Goal: Task Accomplishment & Management: Use online tool/utility

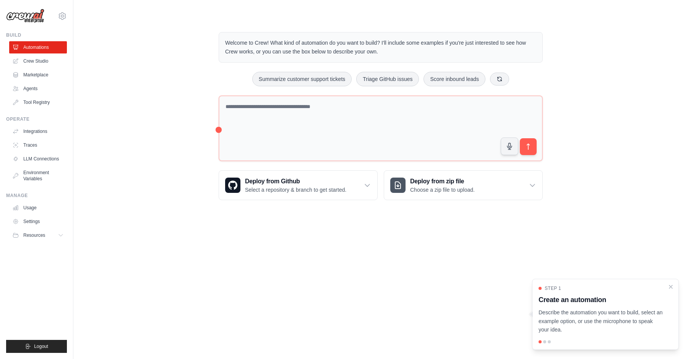
click at [153, 106] on div "Welcome to Crew! What kind of automation do you want to build? I'll include som…" at bounding box center [381, 116] width 590 height 193
click at [45, 62] on link "Crew Studio" at bounding box center [39, 61] width 58 height 12
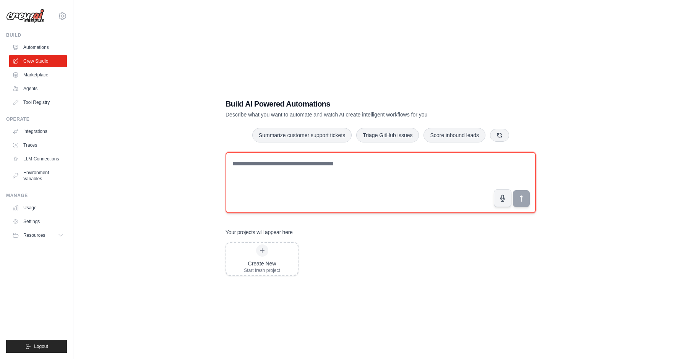
click at [305, 175] on textarea at bounding box center [381, 182] width 310 height 61
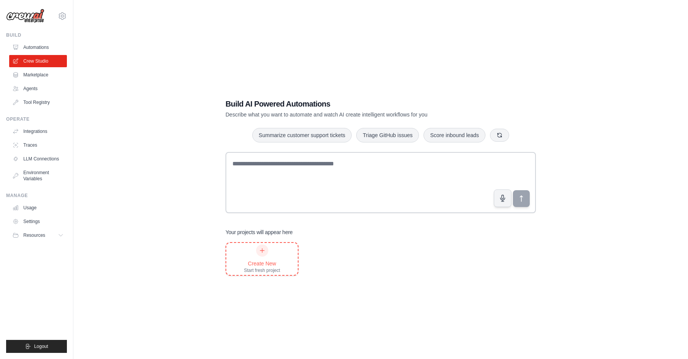
click at [273, 269] on div "Start fresh project" at bounding box center [262, 271] width 36 height 6
click at [55, 76] on link "Marketplace" at bounding box center [39, 75] width 58 height 12
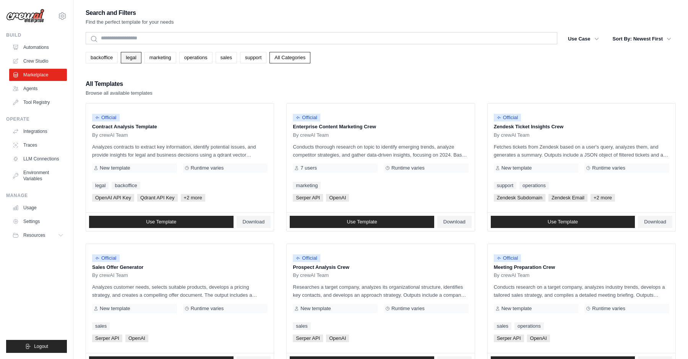
click at [130, 62] on link "legal" at bounding box center [131, 57] width 20 height 11
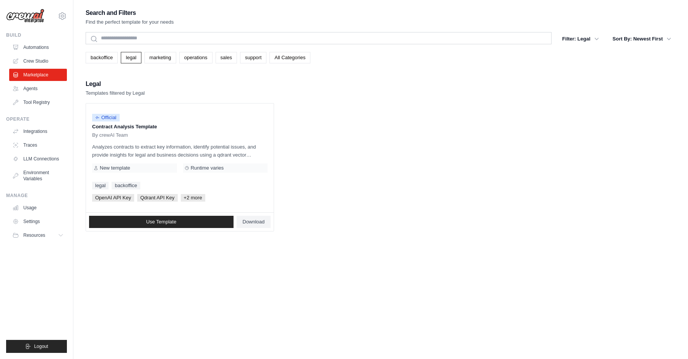
click at [165, 58] on link "marketing" at bounding box center [161, 57] width 32 height 11
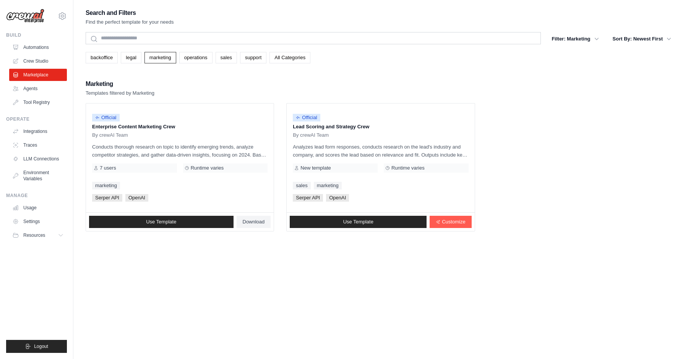
click at [198, 65] on div "Search and Filters Find the perfect template for your needs Search Filter: Mark…" at bounding box center [381, 120] width 590 height 224
click at [194, 61] on link "operations" at bounding box center [195, 57] width 33 height 11
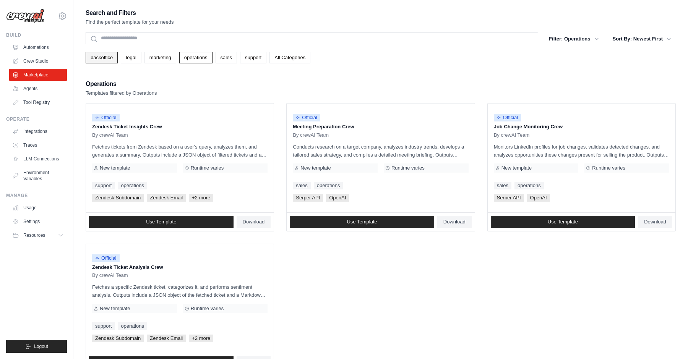
click at [109, 57] on link "backoffice" at bounding box center [102, 57] width 32 height 11
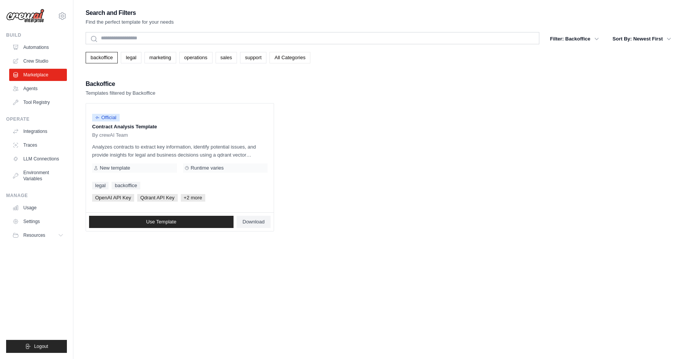
click at [295, 55] on link "All Categories" at bounding box center [290, 57] width 41 height 11
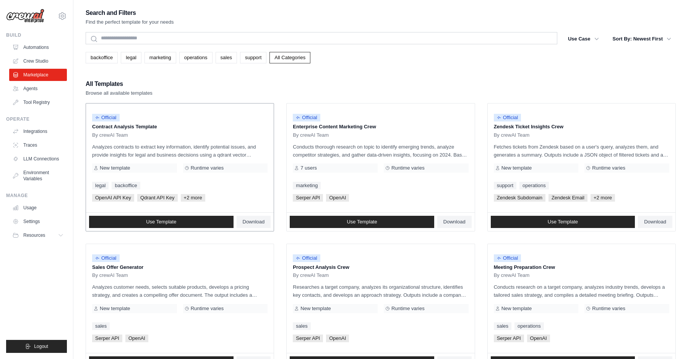
scroll to position [349, 0]
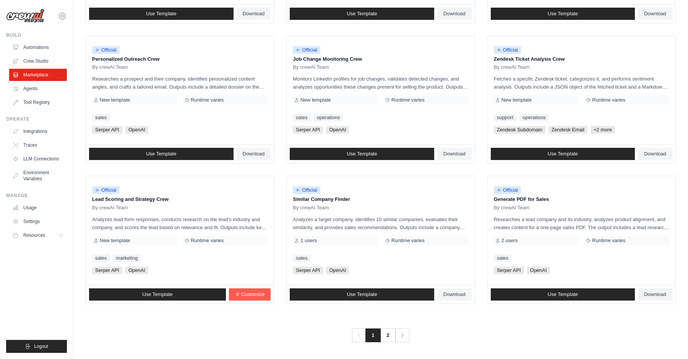
click at [386, 343] on main "Search and Filters Find the perfect template for your needs Search Use Case bac…" at bounding box center [380, 5] width 615 height 708
click at [386, 342] on link "2" at bounding box center [388, 336] width 15 height 14
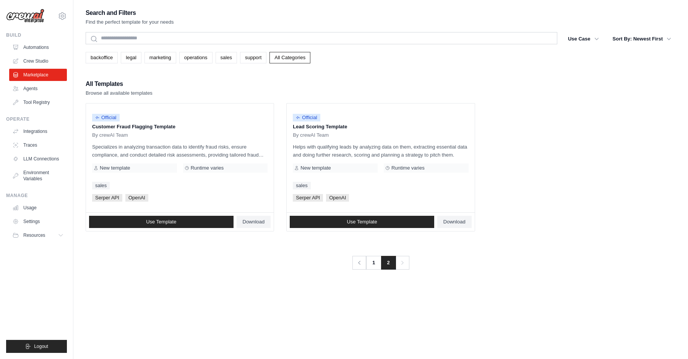
click at [393, 338] on div "Search and Filters Find the perfect template for your needs Search Use Case bac…" at bounding box center [381, 187] width 590 height 359
click at [374, 265] on link "1" at bounding box center [374, 263] width 15 height 14
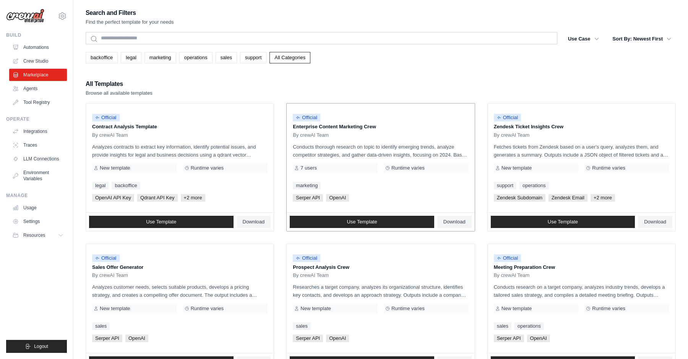
scroll to position [349, 0]
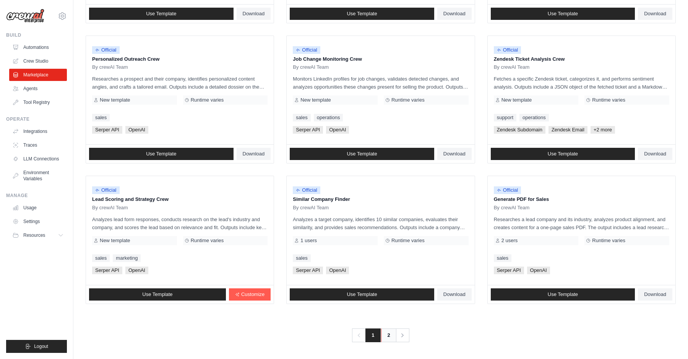
click at [388, 338] on link "2" at bounding box center [388, 336] width 15 height 14
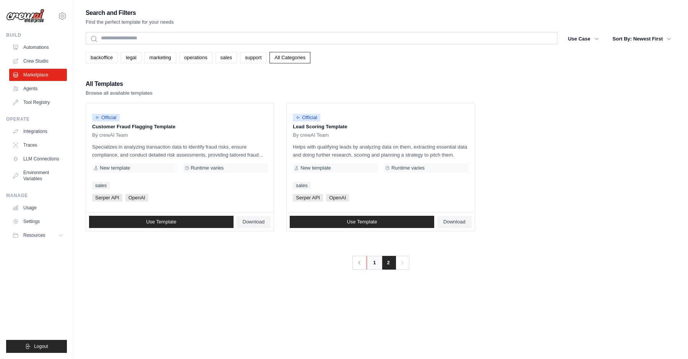
click at [373, 269] on link "1" at bounding box center [374, 263] width 15 height 14
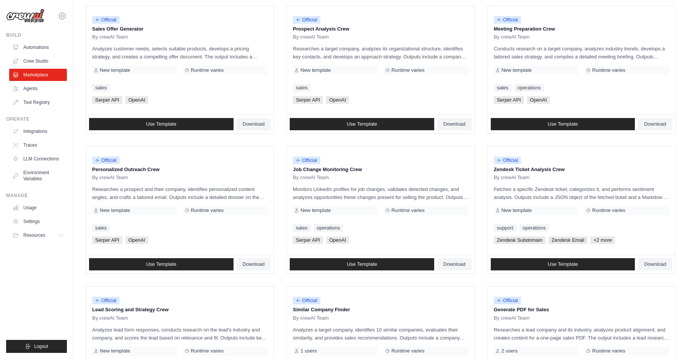
scroll to position [249, 0]
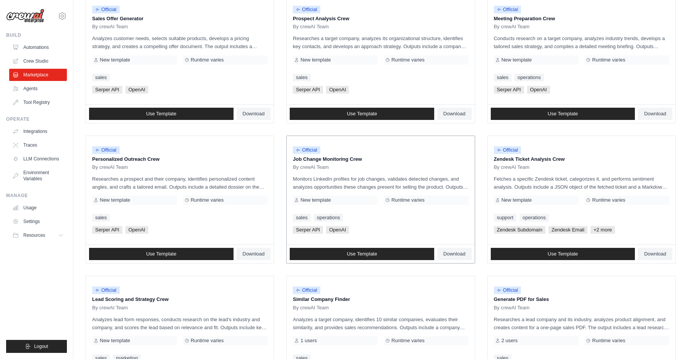
click at [313, 149] on span "Official" at bounding box center [307, 150] width 28 height 8
drag, startPoint x: 313, startPoint y: 149, endPoint x: 328, endPoint y: 149, distance: 14.1
click at [321, 149] on div "Official" at bounding box center [380, 150] width 175 height 10
drag, startPoint x: 323, startPoint y: 149, endPoint x: 296, endPoint y: 151, distance: 27.9
click at [296, 151] on div "Official" at bounding box center [380, 150] width 175 height 10
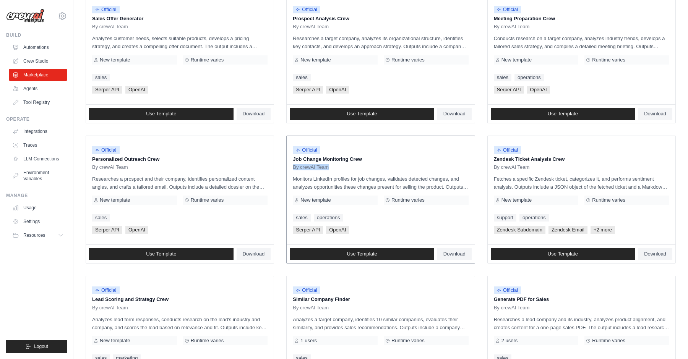
drag, startPoint x: 327, startPoint y: 169, endPoint x: 290, endPoint y: 169, distance: 37.1
click at [290, 169] on div "Official Job Change Monitoring Crew By crewAI Team Monitors LinkedIn profiles f…" at bounding box center [381, 190] width 188 height 109
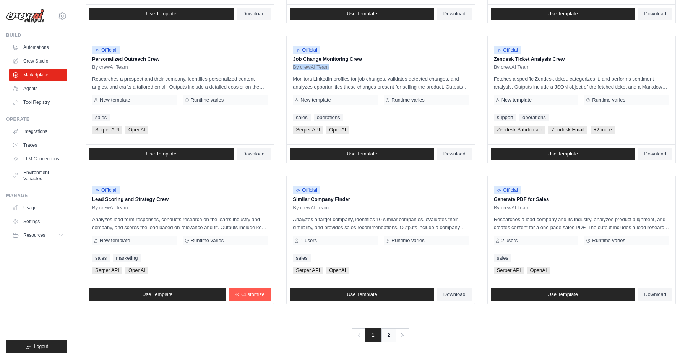
click at [389, 335] on link "2" at bounding box center [388, 336] width 15 height 14
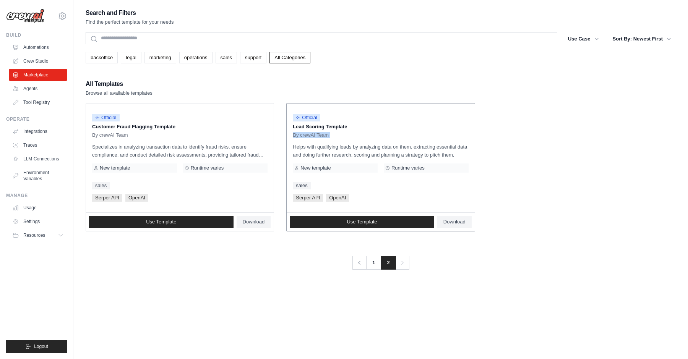
drag, startPoint x: 333, startPoint y: 139, endPoint x: 293, endPoint y: 134, distance: 40.4
click at [293, 134] on div "Official Lead Scoring Template By crewAI Team Helps with qualifying leads by an…" at bounding box center [381, 158] width 188 height 109
click at [641, 39] on button "Sort By: Newest First" at bounding box center [642, 39] width 68 height 14
click at [664, 40] on button "Sort By: Newest First" at bounding box center [642, 39] width 68 height 14
click at [585, 35] on button "Use Case" at bounding box center [583, 39] width 40 height 14
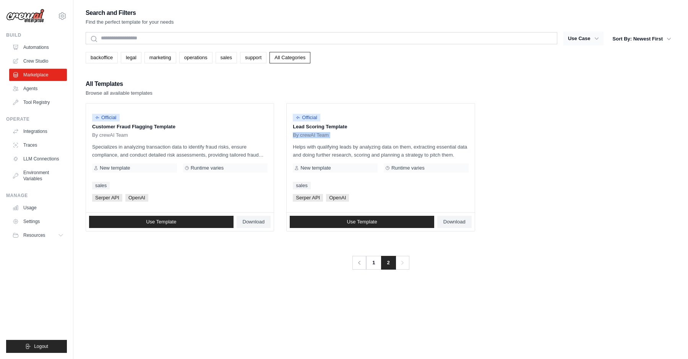
click at [595, 38] on icon "button" at bounding box center [597, 38] width 4 height 2
click at [591, 42] on button "Use Case" at bounding box center [583, 39] width 40 height 14
click at [594, 39] on icon "button" at bounding box center [597, 39] width 8 height 8
click at [590, 41] on button "Use Case" at bounding box center [583, 39] width 40 height 14
click at [373, 263] on link "1" at bounding box center [374, 263] width 15 height 14
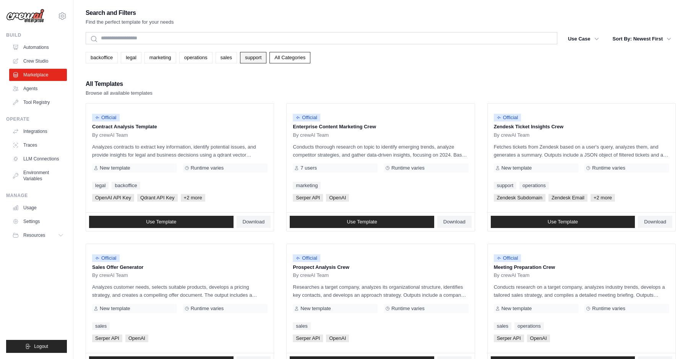
click at [251, 56] on link "support" at bounding box center [253, 57] width 26 height 11
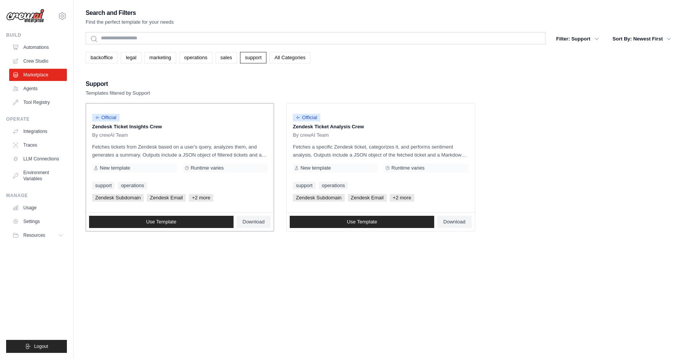
click at [109, 187] on link "support" at bounding box center [103, 186] width 23 height 8
click at [130, 186] on link "operations" at bounding box center [132, 186] width 29 height 8
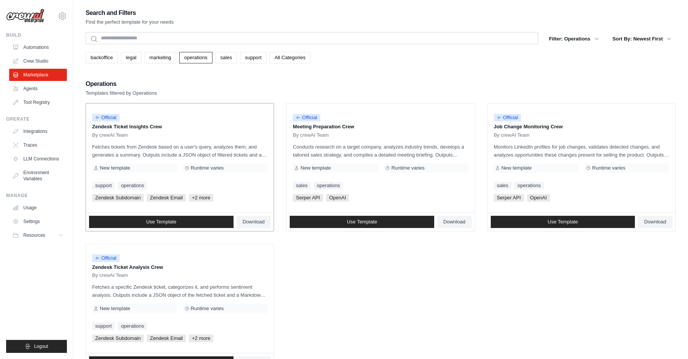
click at [130, 187] on link "operations" at bounding box center [132, 186] width 29 height 8
click at [108, 187] on link "support" at bounding box center [103, 186] width 23 height 8
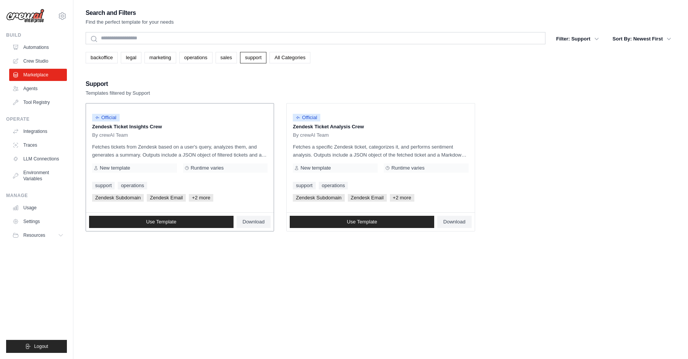
drag, startPoint x: 198, startPoint y: 169, endPoint x: 238, endPoint y: 173, distance: 40.0
click at [238, 173] on div "Official Zendesk Ticket Insights Crew By crewAI Team Fetches tickets from Zende…" at bounding box center [180, 158] width 188 height 109
click at [219, 170] on span "Runtime varies" at bounding box center [207, 168] width 33 height 6
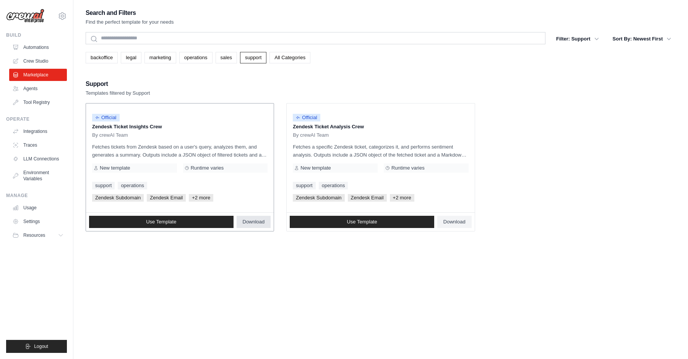
click at [261, 224] on span "Download" at bounding box center [254, 222] width 22 height 6
click at [206, 199] on span "+2 more" at bounding box center [201, 198] width 24 height 8
click at [201, 202] on div "Official Zendesk Ticket Insights Crew By crewAI Team Fetches tickets from Zende…" at bounding box center [180, 158] width 188 height 109
click at [204, 199] on span "+2 more" at bounding box center [201, 198] width 24 height 8
click at [169, 196] on span "Zendesk Email" at bounding box center [166, 198] width 39 height 8
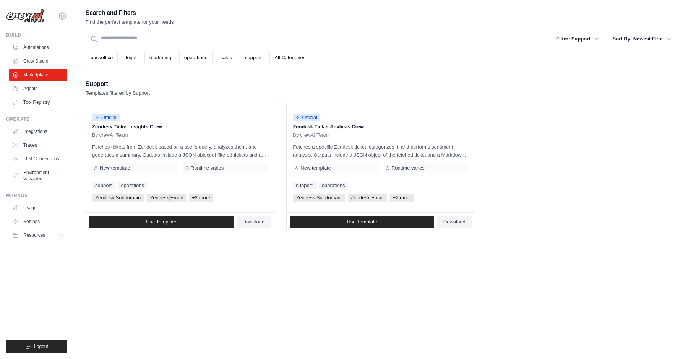
click at [169, 196] on span "Zendesk Email" at bounding box center [166, 198] width 39 height 8
click at [199, 200] on span "+2 more" at bounding box center [201, 198] width 24 height 8
click at [178, 223] on link "Use Template" at bounding box center [161, 222] width 145 height 12
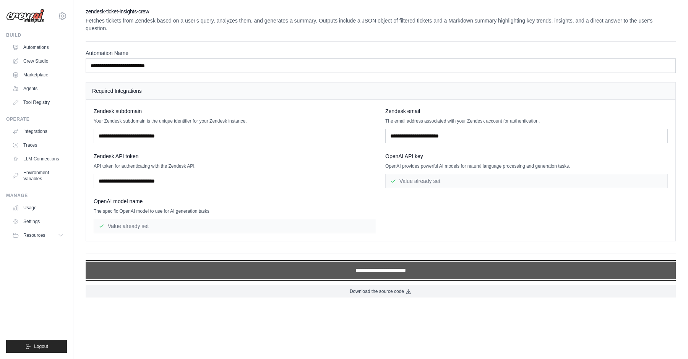
click at [267, 276] on input "**********" at bounding box center [381, 271] width 590 height 18
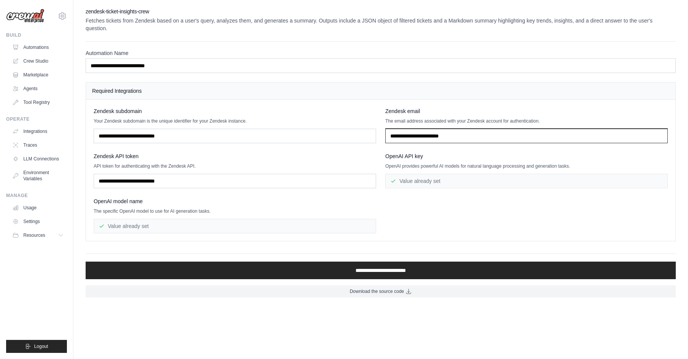
click at [402, 130] on input "text" at bounding box center [526, 136] width 283 height 15
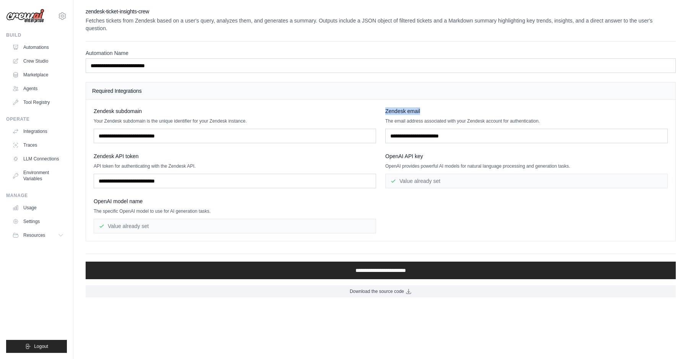
drag, startPoint x: 426, startPoint y: 113, endPoint x: 382, endPoint y: 113, distance: 44.3
click at [382, 113] on div "Zendesk subdomain Your Zendesk subdomain is the unique identifier for your Zend…" at bounding box center [381, 170] width 574 height 126
drag, startPoint x: 136, startPoint y: 157, endPoint x: 86, endPoint y: 156, distance: 50.1
click at [86, 156] on div "Required Integrations Zendesk subdomain Your Zendesk subdomain is the unique id…" at bounding box center [381, 161] width 590 height 159
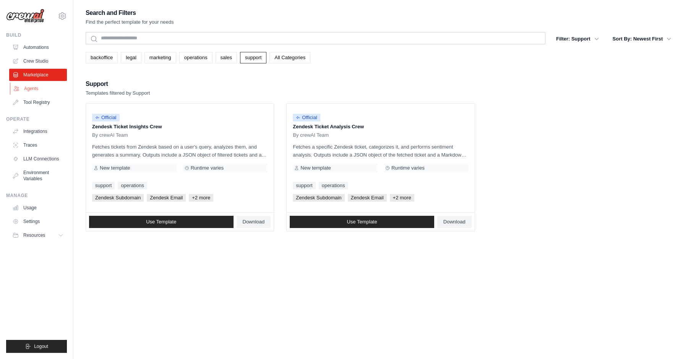
click at [47, 89] on link "Agents" at bounding box center [39, 89] width 58 height 12
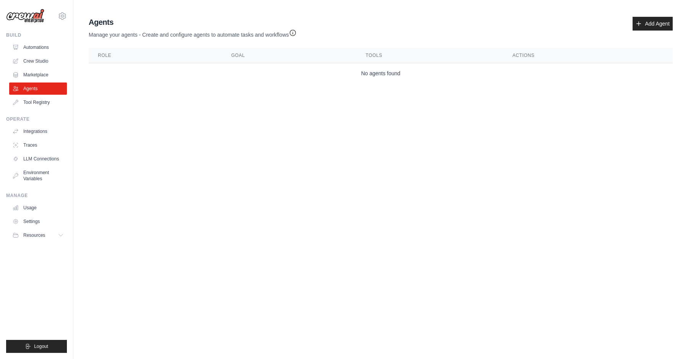
click at [125, 35] on p "Manage your agents - Create and configure agents to automate tasks and workflows" at bounding box center [193, 33] width 208 height 11
click at [146, 34] on p "Manage your agents - Create and configure agents to automate tasks and workflows" at bounding box center [193, 33] width 208 height 11
click at [295, 33] on icon "button" at bounding box center [293, 33] width 8 height 8
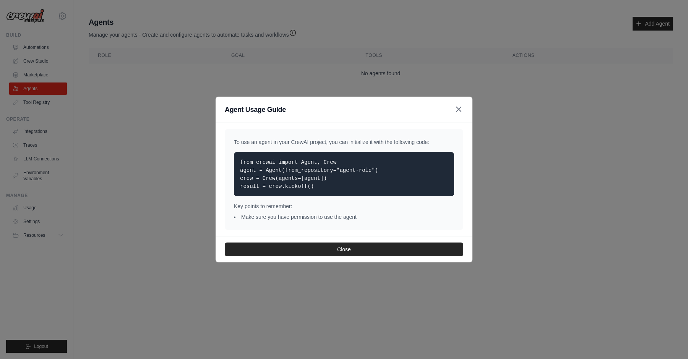
click at [460, 107] on icon "button" at bounding box center [458, 109] width 9 height 9
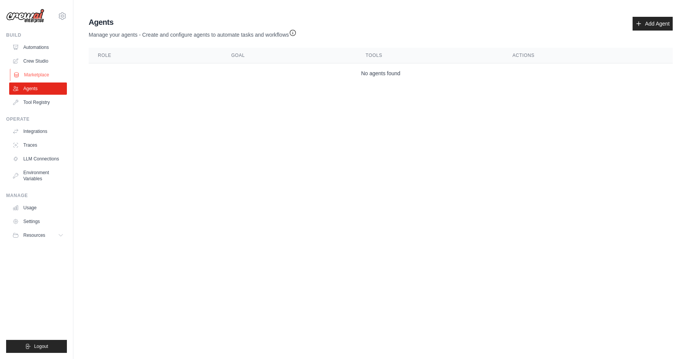
click at [42, 71] on link "Marketplace" at bounding box center [39, 75] width 58 height 12
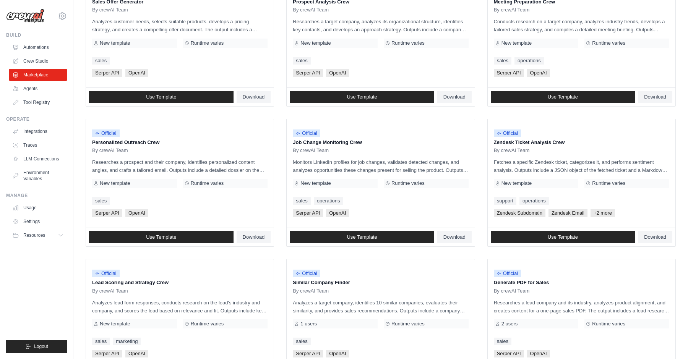
scroll to position [265, 0]
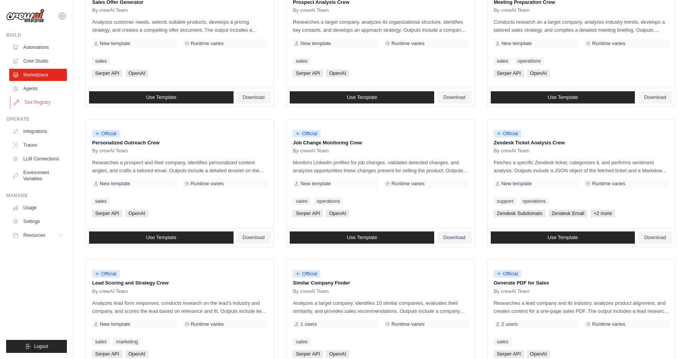
click at [29, 104] on link "Tool Registry" at bounding box center [39, 102] width 58 height 12
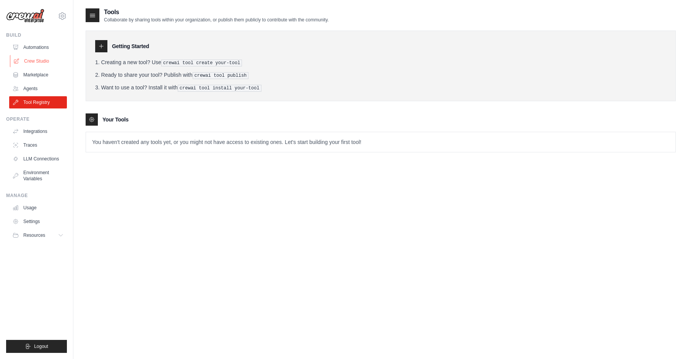
click at [41, 63] on link "Crew Studio" at bounding box center [39, 61] width 58 height 12
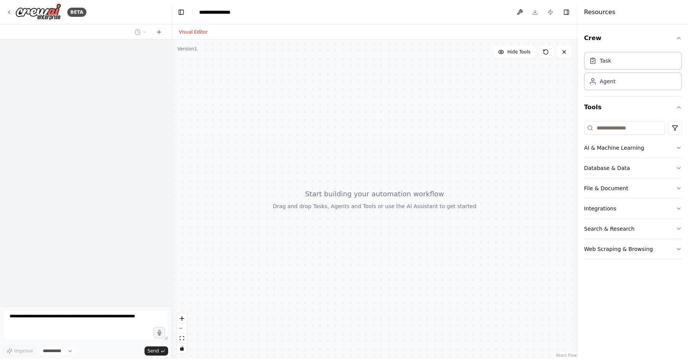
select select "****"
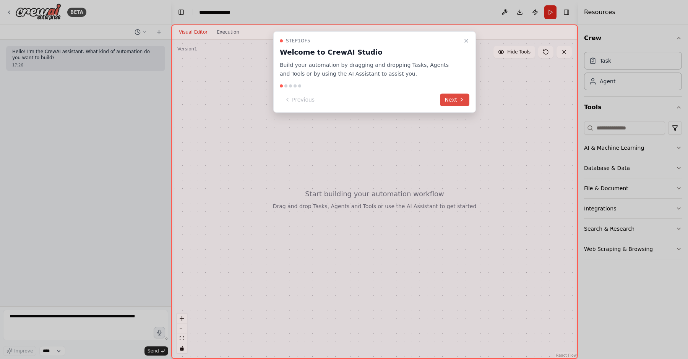
click at [456, 98] on button "Next" at bounding box center [454, 100] width 29 height 13
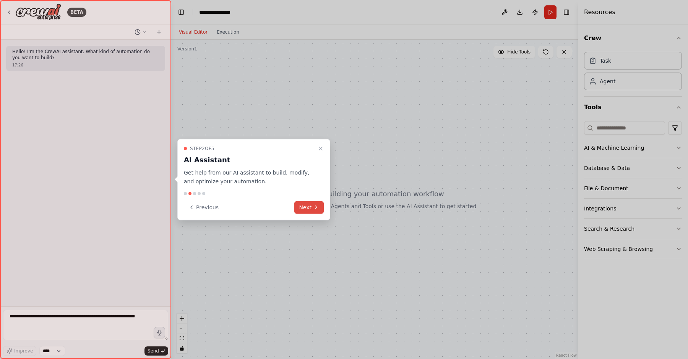
click at [303, 209] on button "Next" at bounding box center [308, 207] width 29 height 13
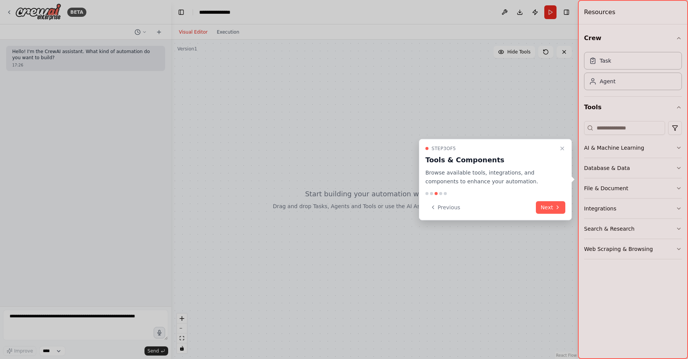
click at [544, 216] on div "Step 3 of 5 Tools & Components Browse available tools, integrations, and compon…" at bounding box center [495, 179] width 153 height 81
click at [552, 211] on button "Next" at bounding box center [550, 207] width 29 height 13
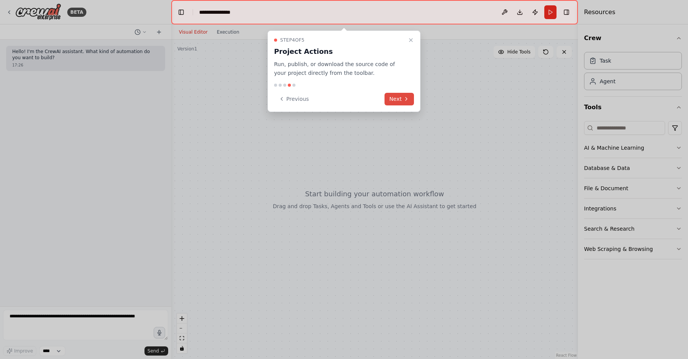
click at [396, 102] on button "Next" at bounding box center [399, 99] width 29 height 13
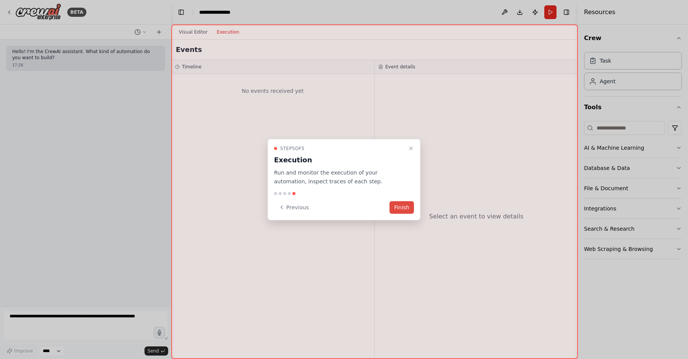
click at [404, 209] on button "Finish" at bounding box center [402, 207] width 24 height 13
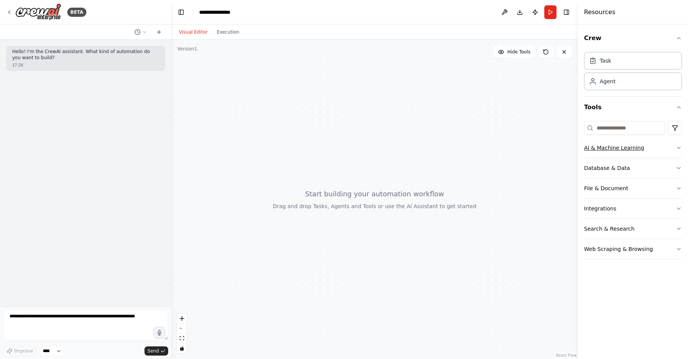
click at [625, 148] on button "AI & Machine Learning" at bounding box center [633, 148] width 98 height 20
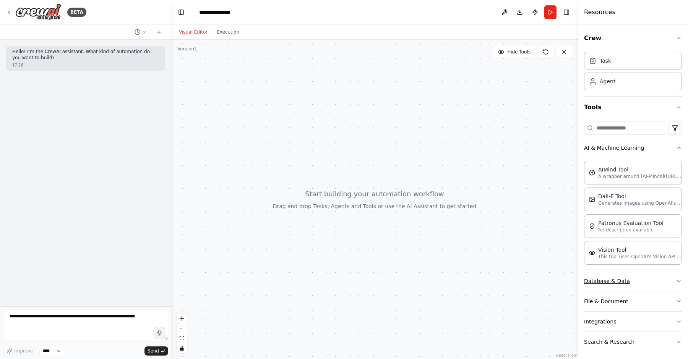
click at [624, 288] on button "Database & Data" at bounding box center [633, 281] width 98 height 20
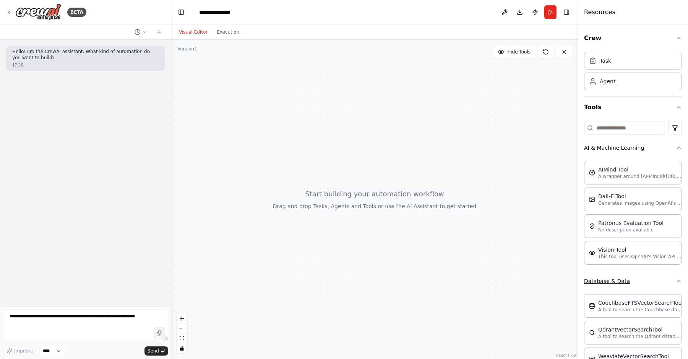
scroll to position [112, 0]
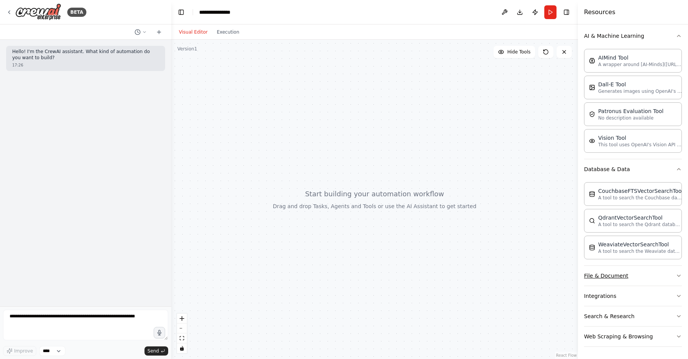
click at [624, 282] on button "File & Document" at bounding box center [633, 276] width 98 height 20
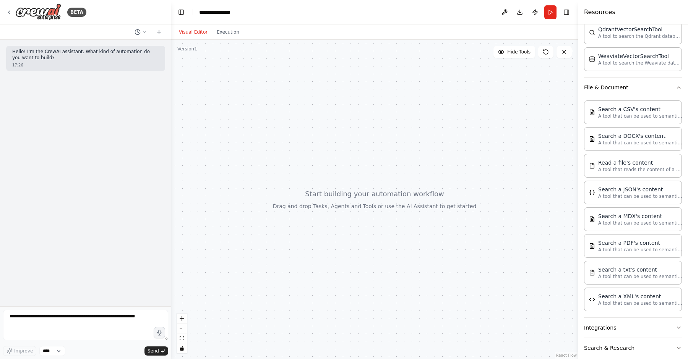
scroll to position [332, 0]
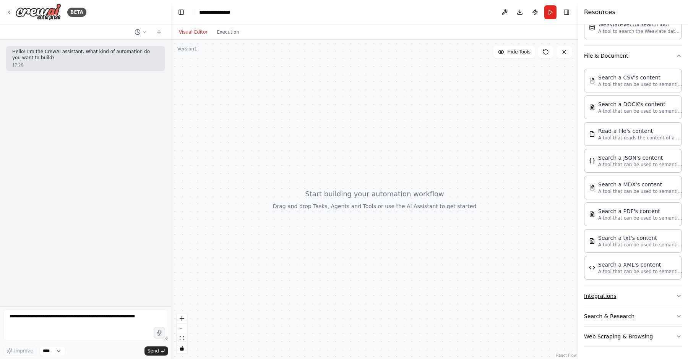
click at [614, 292] on button "Integrations" at bounding box center [633, 296] width 98 height 20
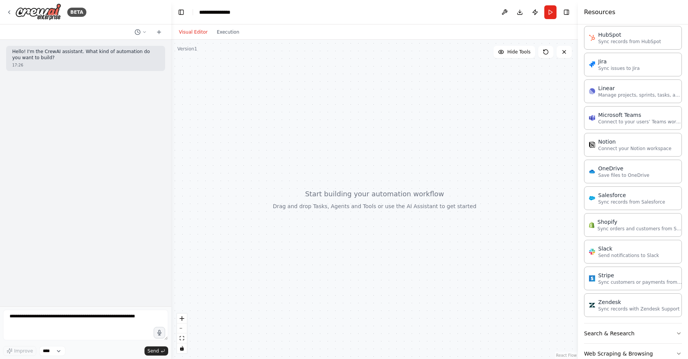
scroll to position [874, 0]
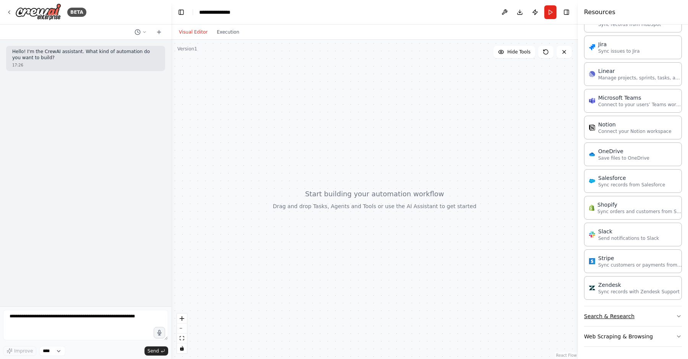
click at [609, 315] on button "Search & Research" at bounding box center [633, 317] width 98 height 20
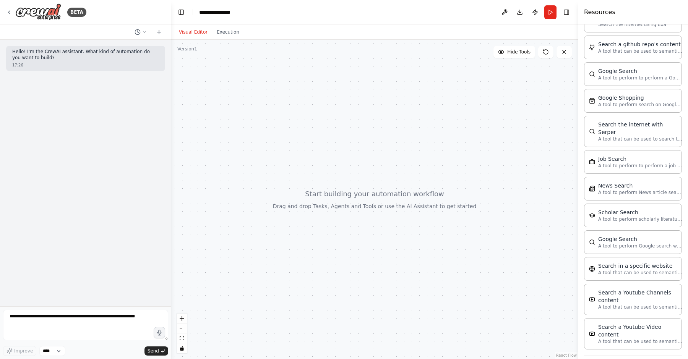
scroll to position [1262, 0]
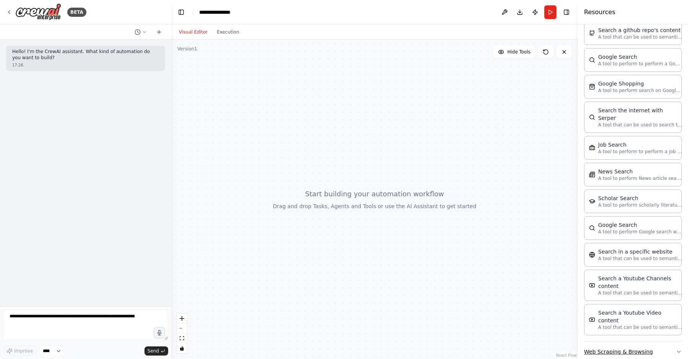
click at [609, 342] on button "Web Scraping & Browsing" at bounding box center [633, 352] width 98 height 20
click at [80, 317] on textarea at bounding box center [85, 325] width 165 height 31
click at [146, 30] on icon at bounding box center [144, 32] width 5 height 5
click at [145, 28] on div at bounding box center [85, 179] width 171 height 359
click at [161, 34] on icon at bounding box center [159, 32] width 6 height 6
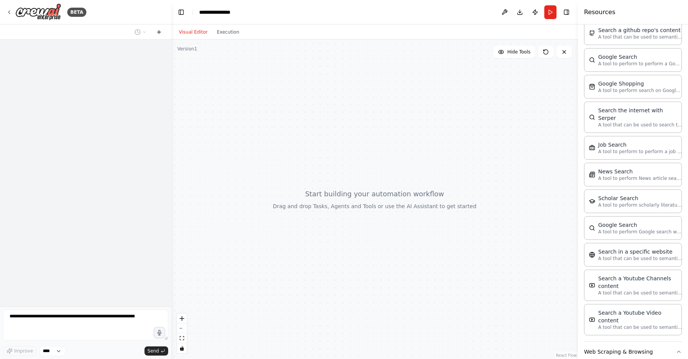
click at [161, 33] on icon at bounding box center [159, 32] width 6 height 6
click at [159, 33] on icon at bounding box center [159, 31] width 0 height 3
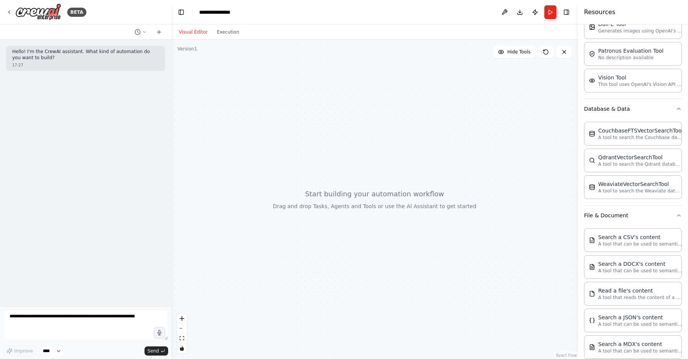
scroll to position [0, 0]
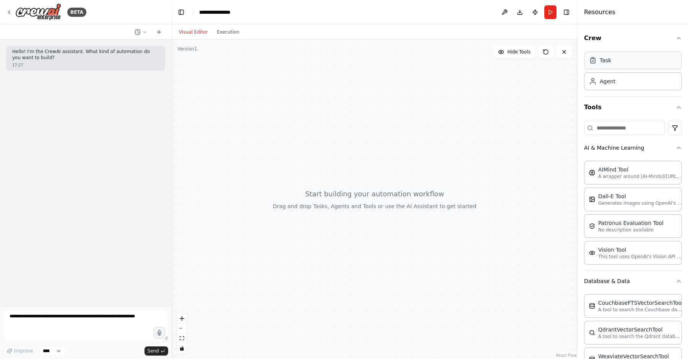
click at [614, 64] on div "Task" at bounding box center [633, 61] width 98 height 18
click at [602, 62] on div "Task" at bounding box center [605, 61] width 11 height 8
click at [613, 88] on div "Agent" at bounding box center [633, 81] width 98 height 18
click at [620, 63] on div "Task" at bounding box center [633, 61] width 98 height 18
click at [632, 84] on div "Agent" at bounding box center [633, 81] width 98 height 18
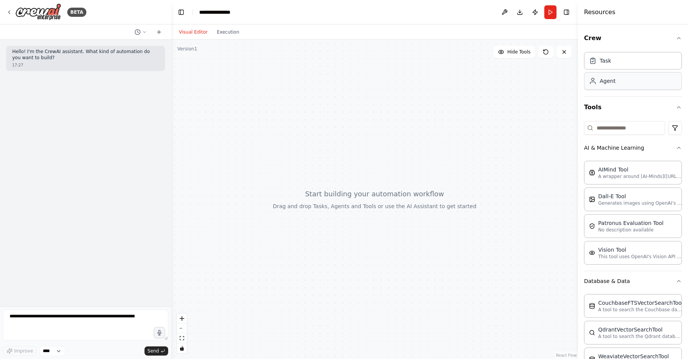
click at [602, 79] on div "Agent" at bounding box center [608, 81] width 16 height 8
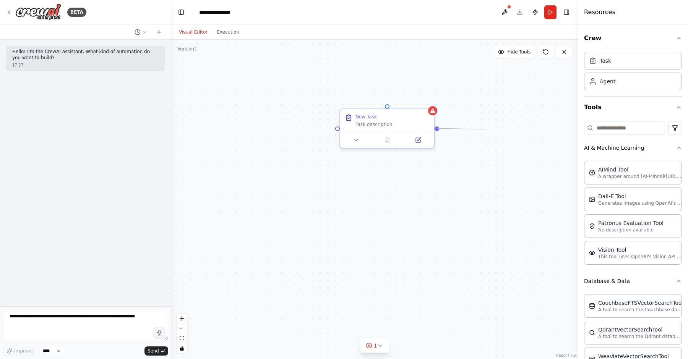
drag, startPoint x: 438, startPoint y: 129, endPoint x: 482, endPoint y: 130, distance: 44.4
click at [485, 129] on div "New Task Task description" at bounding box center [374, 200] width 407 height 320
click at [433, 128] on div "New Task Task description" at bounding box center [387, 119] width 94 height 23
click at [439, 128] on div "New Task Task description" at bounding box center [374, 200] width 407 height 320
click at [437, 128] on div at bounding box center [437, 127] width 5 height 5
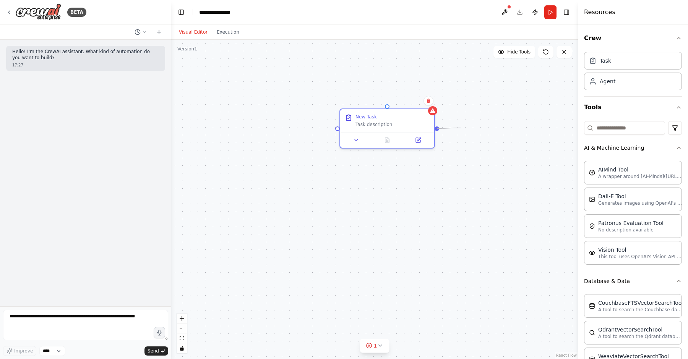
drag, startPoint x: 437, startPoint y: 128, endPoint x: 490, endPoint y: 131, distance: 53.2
click at [490, 130] on div "New Task Task description" at bounding box center [374, 200] width 407 height 320
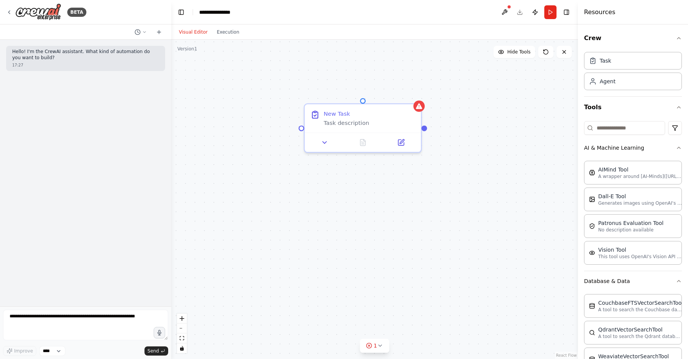
click at [490, 131] on div "New Task Task description" at bounding box center [374, 200] width 407 height 320
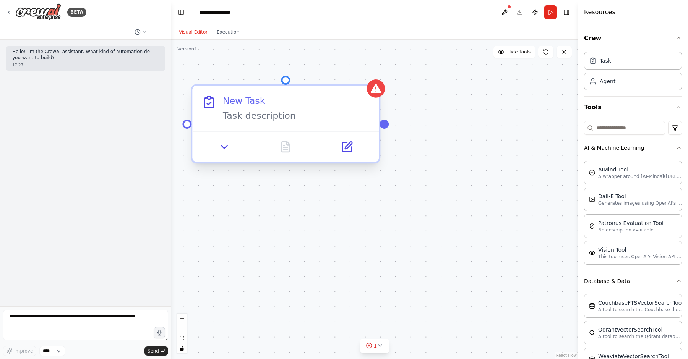
click at [384, 130] on div "New Task Task description" at bounding box center [374, 200] width 407 height 320
drag, startPoint x: 385, startPoint y: 125, endPoint x: 519, endPoint y: 118, distance: 134.4
click at [514, 118] on div "New Task Task description" at bounding box center [374, 200] width 407 height 320
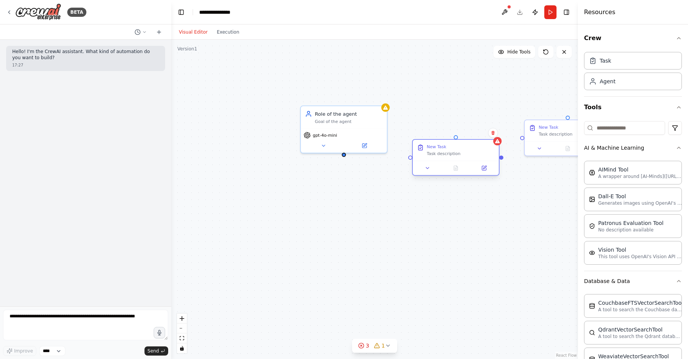
drag, startPoint x: 424, startPoint y: 116, endPoint x: 477, endPoint y: 155, distance: 65.7
click at [477, 154] on div "Task description" at bounding box center [461, 154] width 68 height 6
click at [380, 125] on div "Role of the agent Goal of the agent" at bounding box center [344, 116] width 86 height 23
drag, startPoint x: 344, startPoint y: 154, endPoint x: 412, endPoint y: 157, distance: 68.9
click at [412, 157] on div "New Task Task description New Task Task description Role of the agent Goal of t…" at bounding box center [395, 189] width 372 height 292
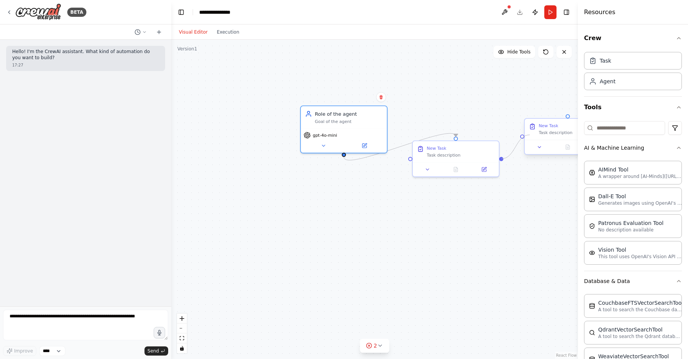
drag, startPoint x: 502, startPoint y: 159, endPoint x: 523, endPoint y: 137, distance: 31.4
click at [523, 137] on div "New Task Task description New Task Task description Role of the agent Goal of t…" at bounding box center [395, 189] width 372 height 292
click at [430, 169] on button at bounding box center [428, 168] width 24 height 8
click at [367, 224] on div "**********" at bounding box center [374, 200] width 407 height 320
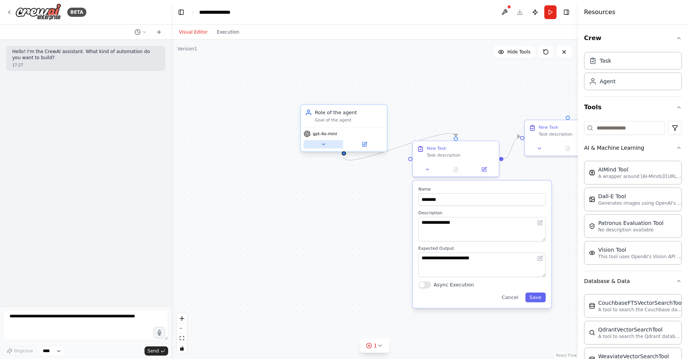
click at [326, 142] on button at bounding box center [323, 144] width 39 height 8
click at [322, 145] on icon at bounding box center [324, 145] width 6 height 6
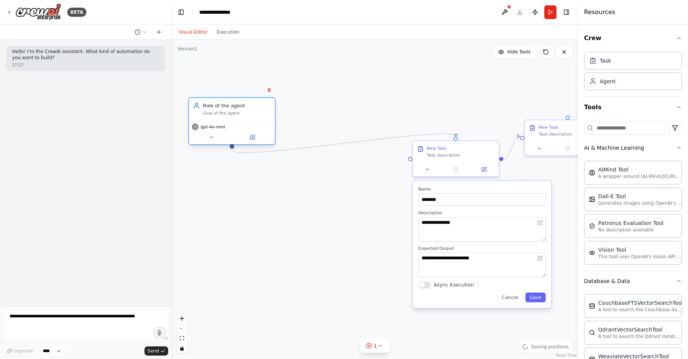
drag, startPoint x: 362, startPoint y: 117, endPoint x: 250, endPoint y: 110, distance: 112.2
click at [250, 110] on div "Role of the agent Goal of the agent" at bounding box center [237, 109] width 68 height 14
drag, startPoint x: 456, startPoint y: 160, endPoint x: 344, endPoint y: 160, distance: 112.0
click at [413, 159] on div "New Task Task description" at bounding box center [456, 150] width 86 height 21
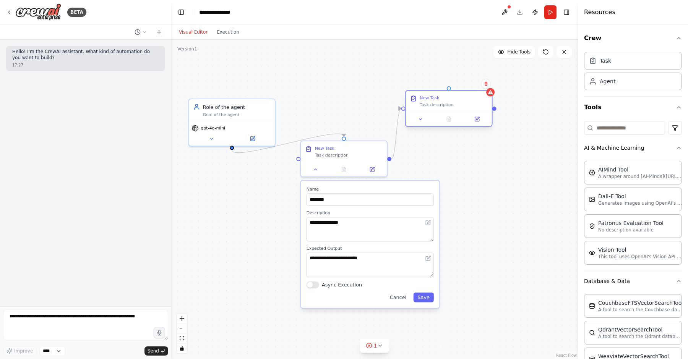
drag, startPoint x: 550, startPoint y: 132, endPoint x: 438, endPoint y: 104, distance: 115.7
click at [438, 104] on div "Task description" at bounding box center [454, 105] width 68 height 6
click at [512, 179] on div "**********" at bounding box center [374, 200] width 407 height 320
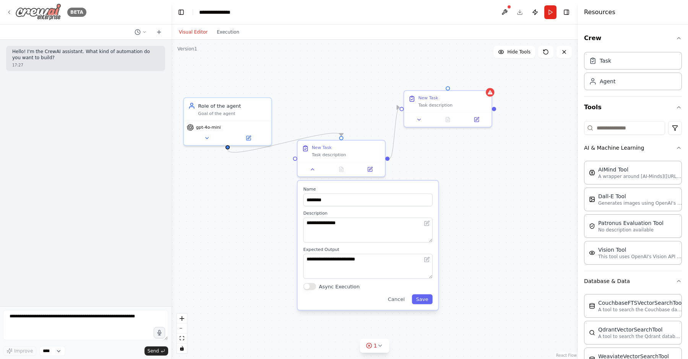
click at [15, 15] on img at bounding box center [38, 11] width 46 height 17
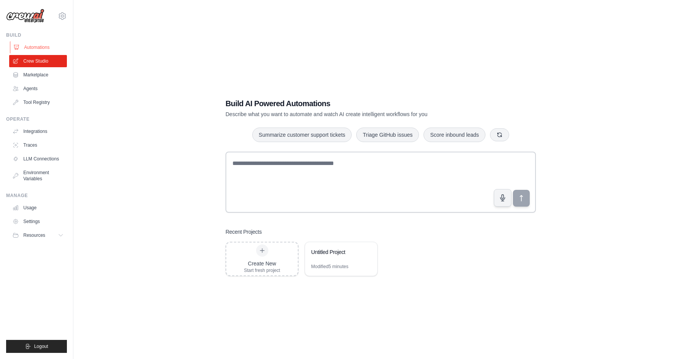
click at [54, 47] on link "Automations" at bounding box center [39, 47] width 58 height 12
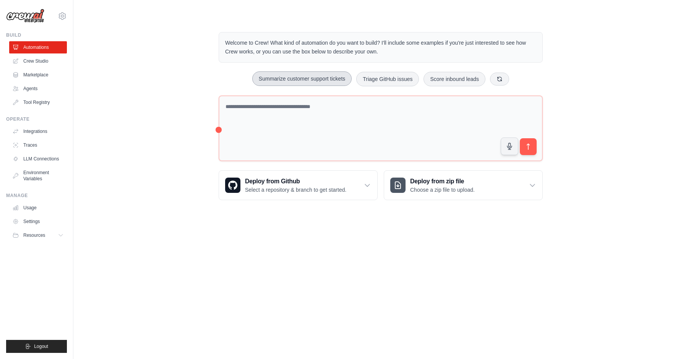
click at [332, 82] on button "Summarize customer support tickets" at bounding box center [301, 78] width 99 height 15
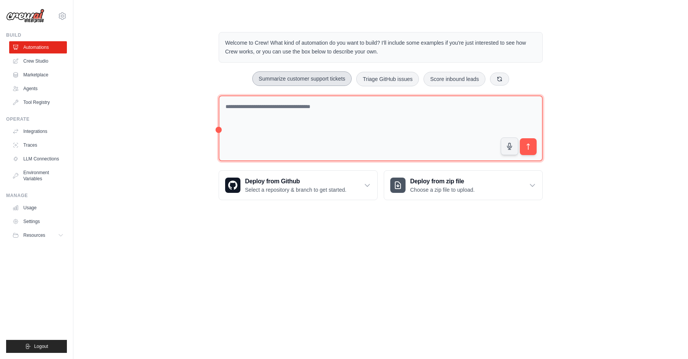
type textarea "**********"
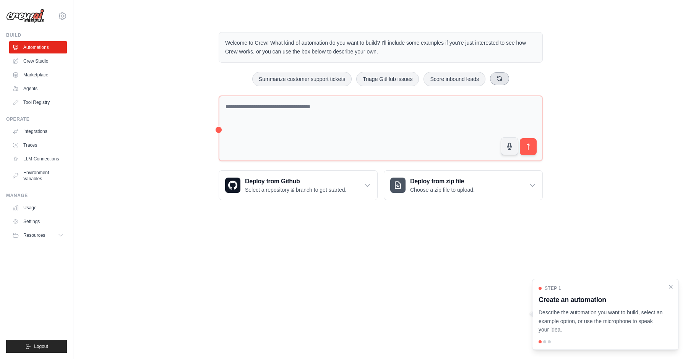
click at [497, 80] on icon at bounding box center [500, 79] width 6 height 6
click at [497, 80] on icon at bounding box center [497, 78] width 4 height 4
click at [518, 81] on button at bounding box center [512, 78] width 19 height 13
click at [45, 132] on link "Integrations" at bounding box center [39, 131] width 58 height 12
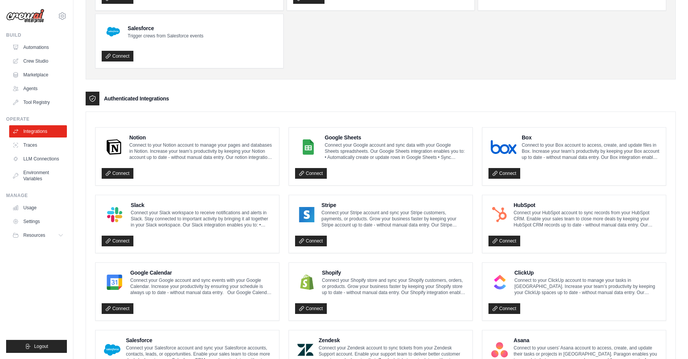
scroll to position [100, 0]
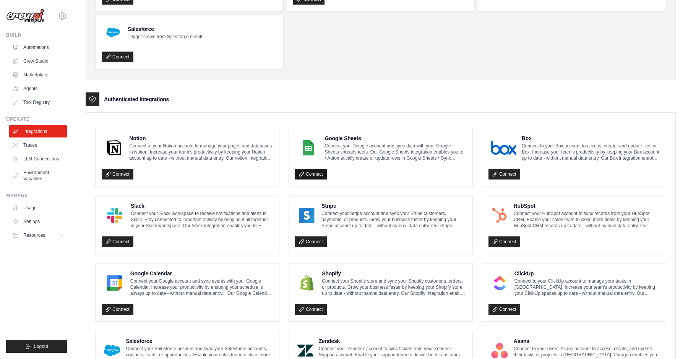
click at [310, 178] on link "Connect" at bounding box center [311, 174] width 32 height 11
click at [129, 243] on link "Connect" at bounding box center [118, 242] width 32 height 11
click at [118, 169] on link "Connect" at bounding box center [118, 174] width 32 height 11
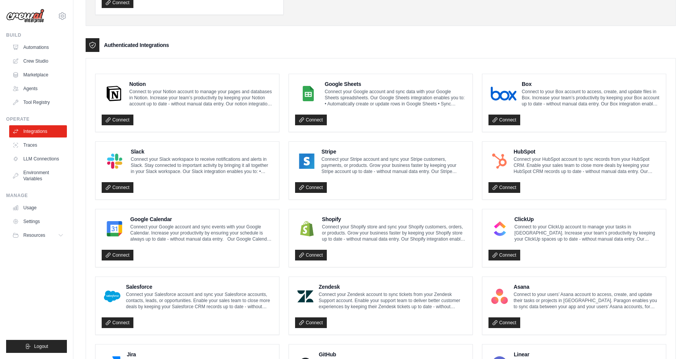
scroll to position [156, 0]
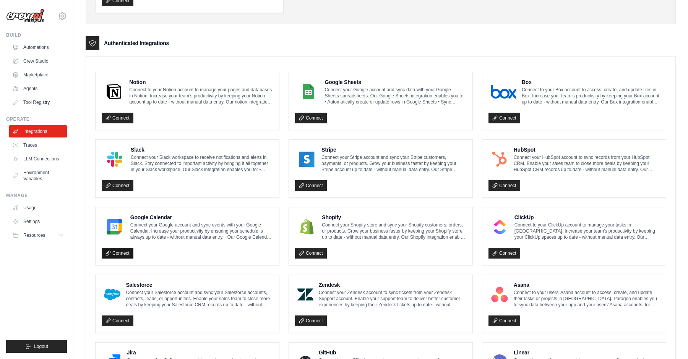
click at [127, 254] on link "Connect" at bounding box center [118, 253] width 32 height 11
click at [315, 253] on link "Connect" at bounding box center [311, 253] width 32 height 11
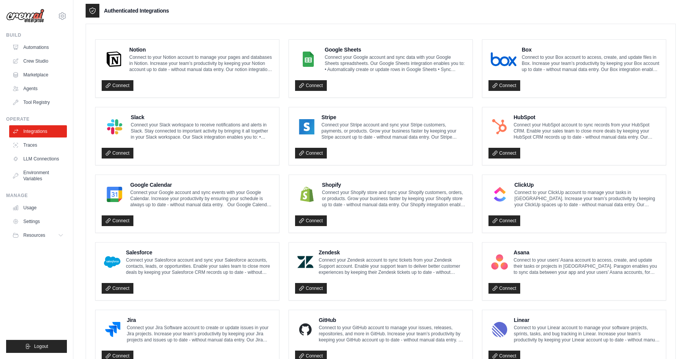
scroll to position [0, 0]
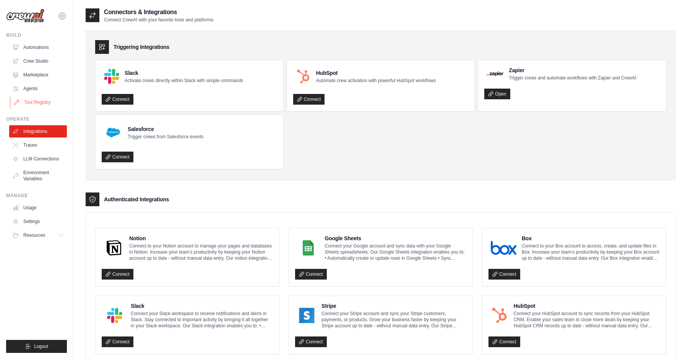
click at [43, 101] on link "Tool Registry" at bounding box center [39, 102] width 58 height 12
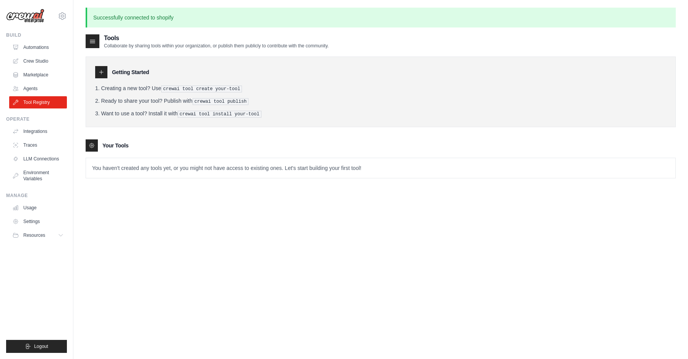
click at [93, 18] on p "Successfully connected to shopify" at bounding box center [381, 18] width 590 height 20
drag, startPoint x: 94, startPoint y: 16, endPoint x: 217, endPoint y: 21, distance: 123.6
click at [217, 21] on p "Successfully connected to shopify" at bounding box center [381, 18] width 590 height 20
click at [217, 22] on p "Successfully connected to shopify" at bounding box center [381, 18] width 590 height 20
click at [43, 131] on link "Integrations" at bounding box center [39, 131] width 58 height 12
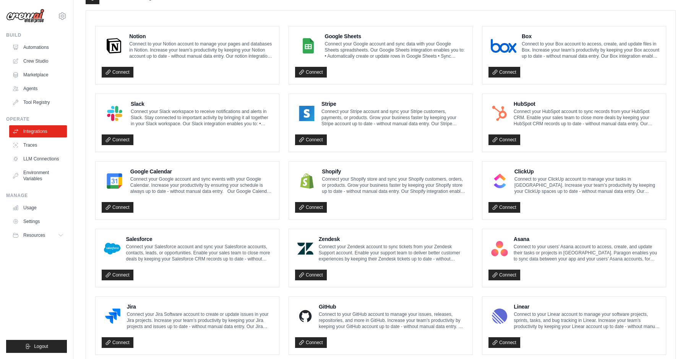
scroll to position [203, 0]
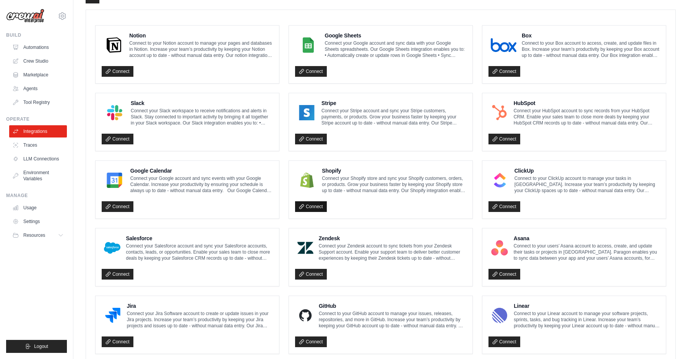
click at [318, 207] on link "Connect" at bounding box center [311, 206] width 32 height 11
click at [29, 145] on link "Traces" at bounding box center [39, 145] width 58 height 12
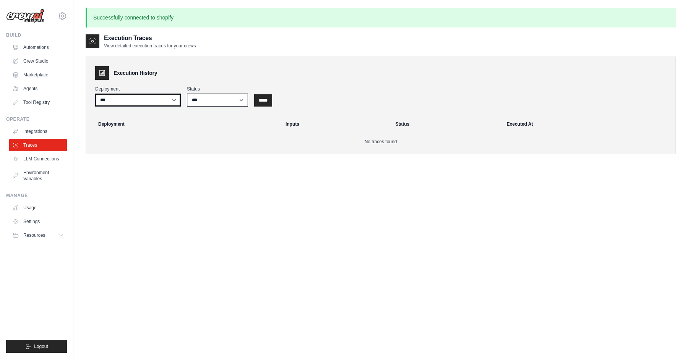
click at [151, 100] on select "***" at bounding box center [138, 100] width 86 height 13
click at [220, 100] on select "*** ********* ******* *****" at bounding box center [217, 100] width 61 height 13
click at [103, 69] on icon at bounding box center [102, 73] width 8 height 8
click at [138, 75] on h3 "Execution History" at bounding box center [136, 73] width 44 height 8
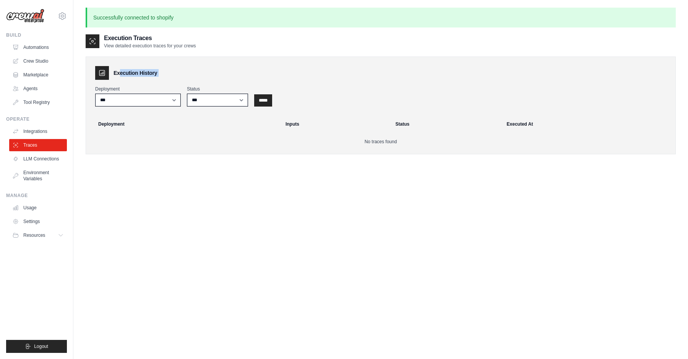
click at [138, 75] on h3 "Execution History" at bounding box center [136, 73] width 44 height 8
click at [137, 73] on h3 "Execution History" at bounding box center [136, 73] width 44 height 8
click at [128, 73] on h3 "Execution History" at bounding box center [136, 73] width 44 height 8
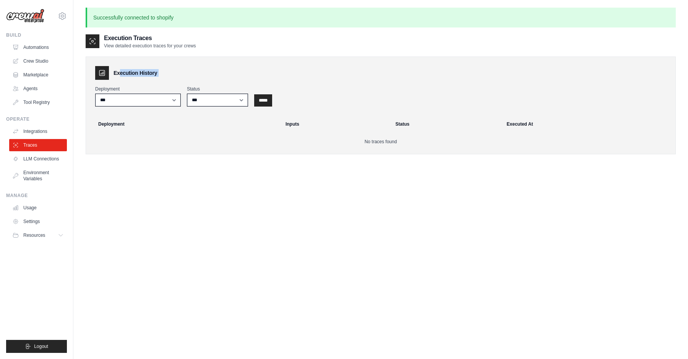
click at [150, 73] on h3 "Execution History" at bounding box center [136, 73] width 44 height 8
click at [143, 71] on h3 "Execution History" at bounding box center [136, 73] width 44 height 8
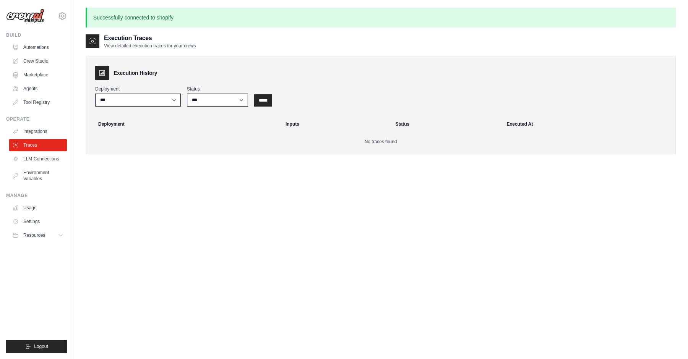
click at [151, 70] on h3 "Execution History" at bounding box center [136, 73] width 44 height 8
click at [149, 73] on h3 "Execution History" at bounding box center [136, 73] width 44 height 8
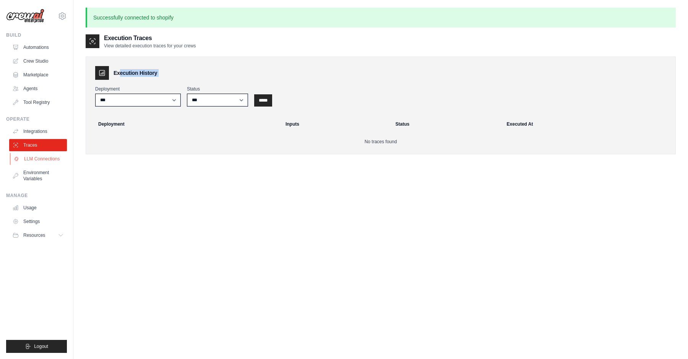
click at [44, 164] on link "LLM Connections" at bounding box center [39, 159] width 58 height 12
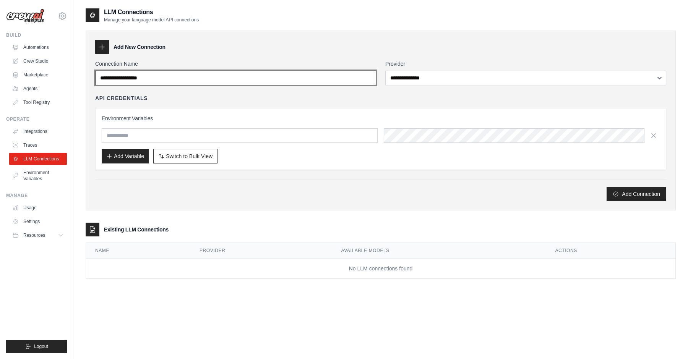
click at [268, 73] on input "Connection Name" at bounding box center [235, 78] width 281 height 15
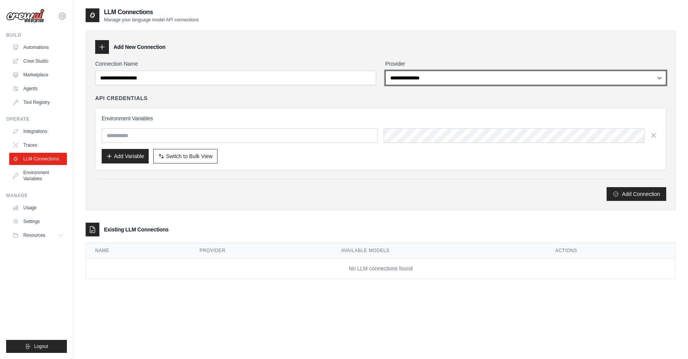
click at [433, 81] on select "**********" at bounding box center [525, 78] width 281 height 15
select select "******"
click at [385, 71] on select "**********" at bounding box center [525, 78] width 281 height 15
click at [435, 75] on select "**********" at bounding box center [525, 78] width 281 height 15
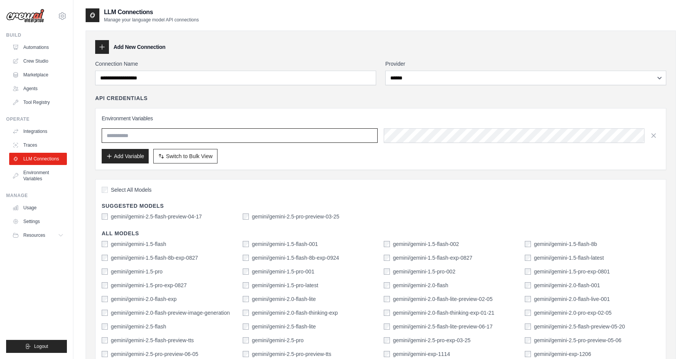
click at [280, 133] on input "text" at bounding box center [240, 135] width 276 height 15
click at [31, 175] on link "Environment Variables" at bounding box center [39, 176] width 58 height 18
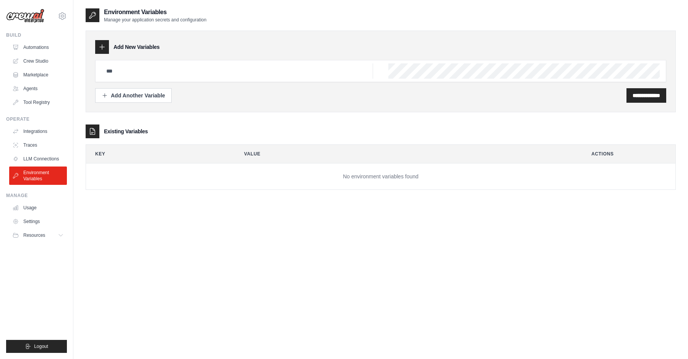
scroll to position [15, 0]
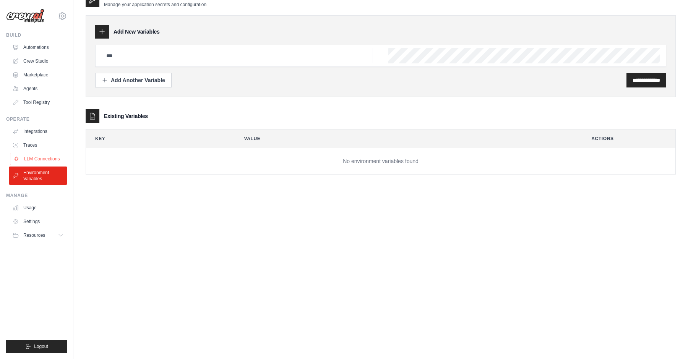
click at [50, 155] on link "LLM Connections" at bounding box center [39, 159] width 58 height 12
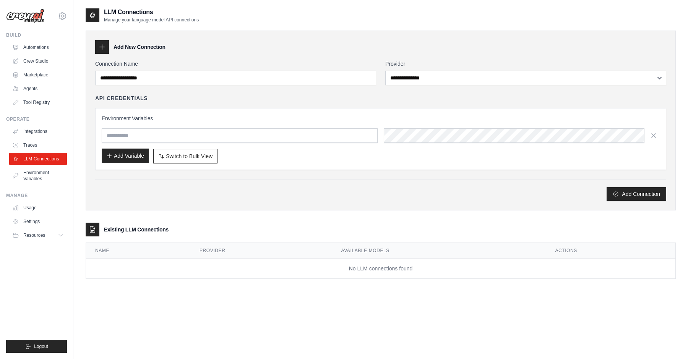
click at [133, 162] on button "Add Variable" at bounding box center [125, 156] width 47 height 15
click at [198, 161] on button "Switch to Bulk View Switch to Table View" at bounding box center [185, 156] width 64 height 15
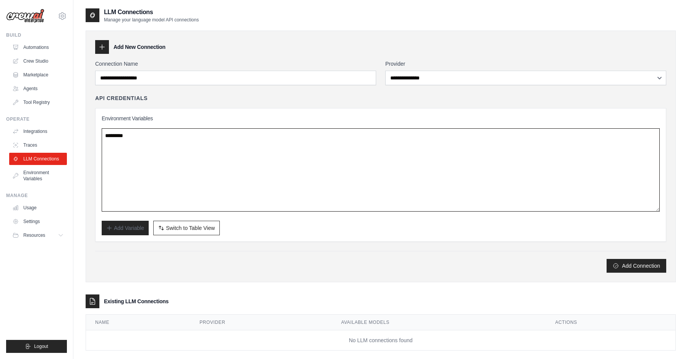
click at [197, 161] on textarea at bounding box center [381, 169] width 558 height 83
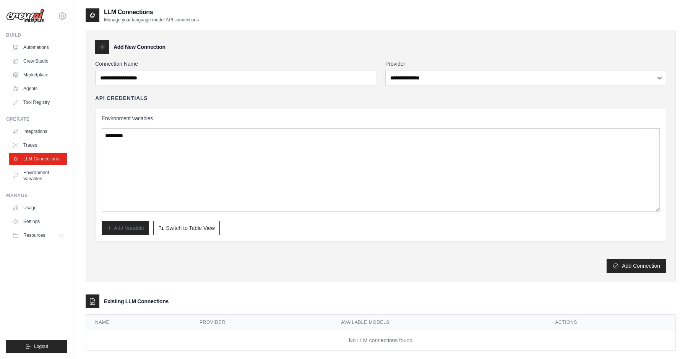
click at [162, 270] on div "Add Connection" at bounding box center [380, 266] width 571 height 14
click at [199, 227] on span "Switch to Table View" at bounding box center [190, 228] width 49 height 8
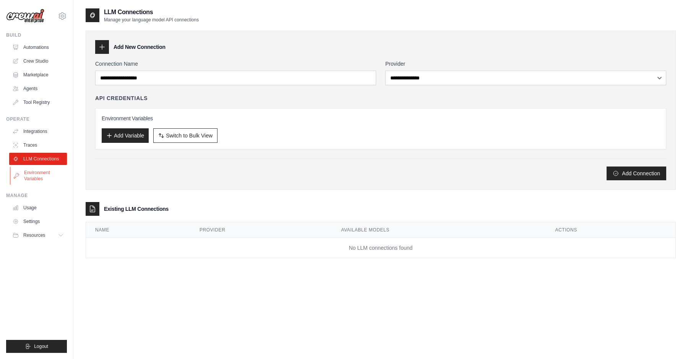
click at [37, 173] on link "Environment Variables" at bounding box center [39, 176] width 58 height 18
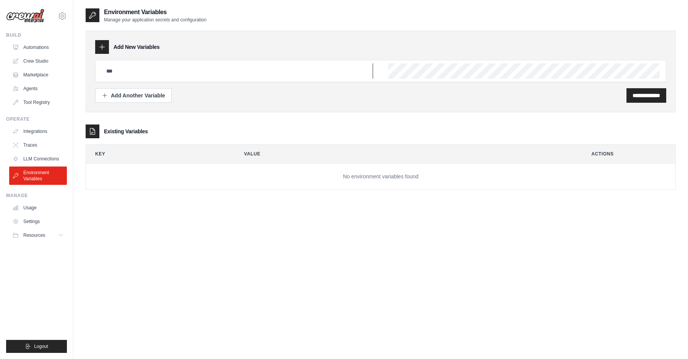
click at [159, 65] on input "text" at bounding box center [237, 70] width 271 height 15
click at [133, 96] on div "Add Another Variable" at bounding box center [133, 95] width 63 height 8
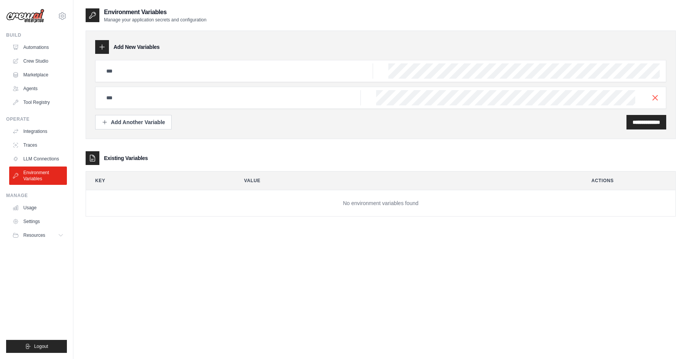
click at [153, 108] on div at bounding box center [380, 98] width 571 height 22
click at [150, 117] on button "Add Another Variable" at bounding box center [133, 122] width 76 height 15
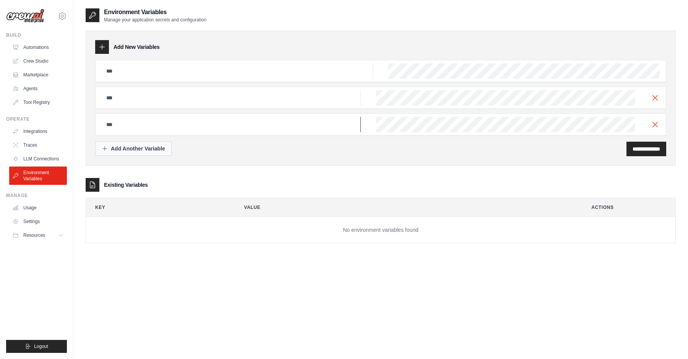
click at [150, 79] on input "text" at bounding box center [237, 70] width 271 height 15
click at [100, 53] on div at bounding box center [102, 47] width 14 height 14
click at [45, 208] on link "Usage" at bounding box center [39, 208] width 58 height 12
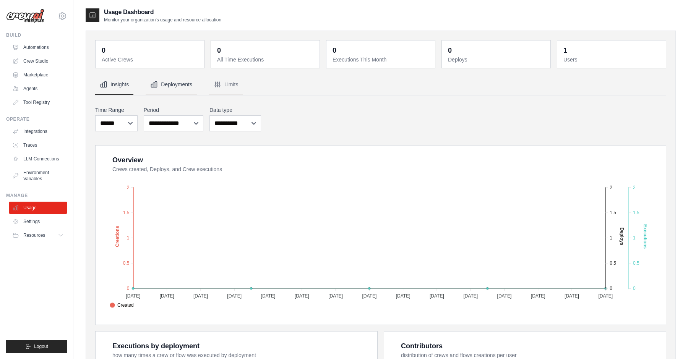
click at [191, 88] on button "Deployments" at bounding box center [171, 85] width 51 height 21
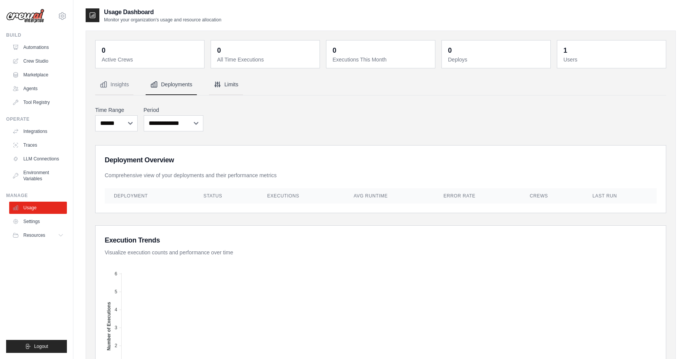
click at [234, 85] on button "Limits" at bounding box center [226, 85] width 34 height 21
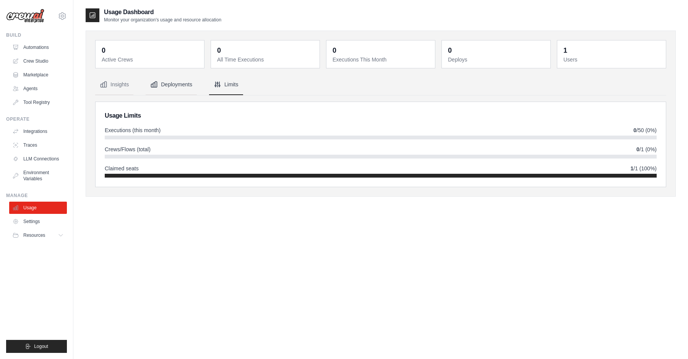
click at [169, 83] on button "Deployments" at bounding box center [171, 85] width 51 height 21
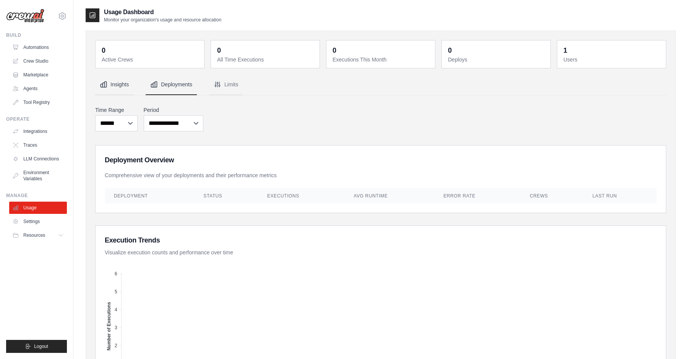
click at [116, 84] on button "Insights" at bounding box center [114, 85] width 38 height 21
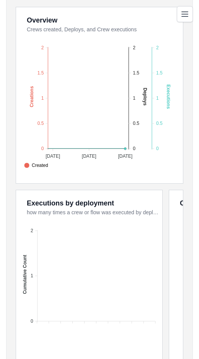
scroll to position [227, 0]
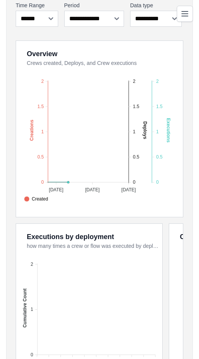
click at [185, 12] on icon "Toggle navigation" at bounding box center [184, 13] width 9 height 9
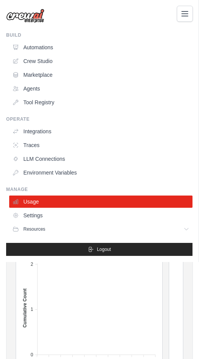
click at [185, 12] on icon "Toggle navigation" at bounding box center [184, 13] width 9 height 9
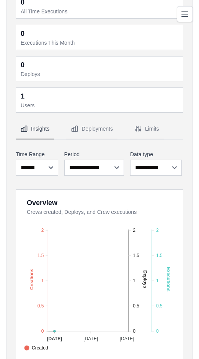
scroll to position [0, 0]
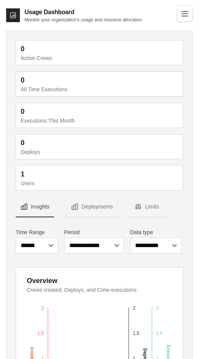
click at [184, 16] on icon "Toggle navigation" at bounding box center [185, 13] width 6 height 5
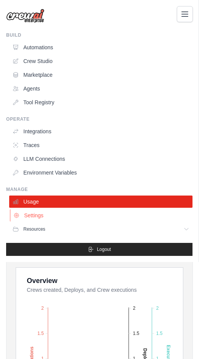
click at [40, 214] on link "Settings" at bounding box center [101, 215] width 183 height 12
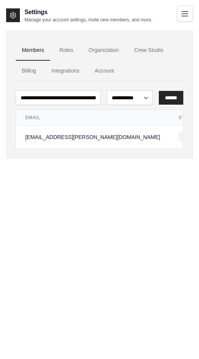
click at [184, 18] on icon "Toggle navigation" at bounding box center [184, 13] width 9 height 9
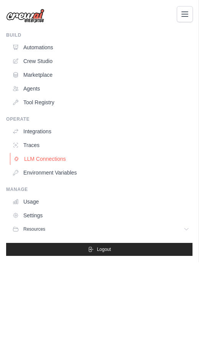
click at [61, 161] on link "LLM Connections" at bounding box center [101, 159] width 183 height 12
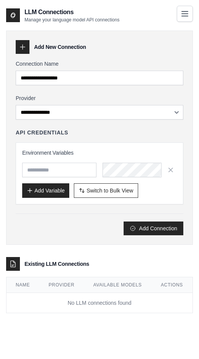
click at [180, 11] on icon "Toggle navigation" at bounding box center [184, 13] width 9 height 9
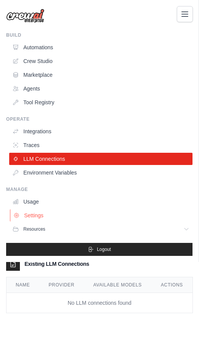
click at [29, 217] on link "Settings" at bounding box center [101, 215] width 183 height 12
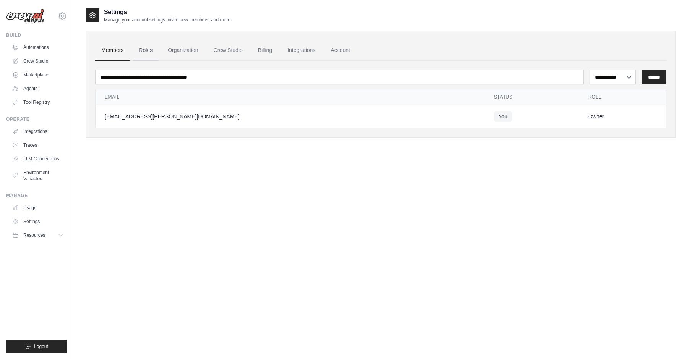
click at [146, 53] on link "Roles" at bounding box center [146, 50] width 26 height 21
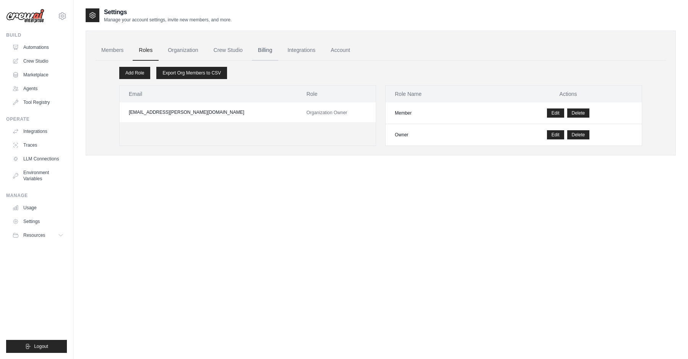
click at [268, 50] on link "Billing" at bounding box center [265, 50] width 26 height 21
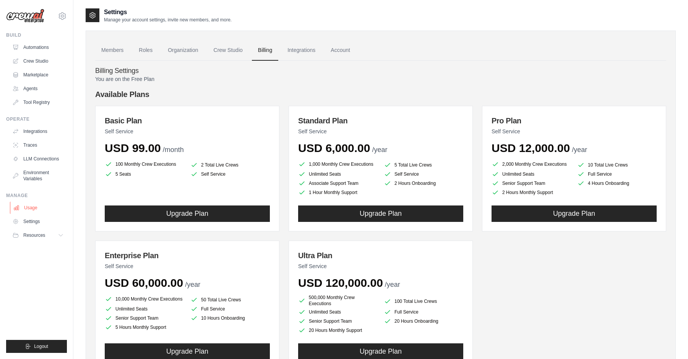
click at [36, 208] on link "Usage" at bounding box center [39, 208] width 58 height 12
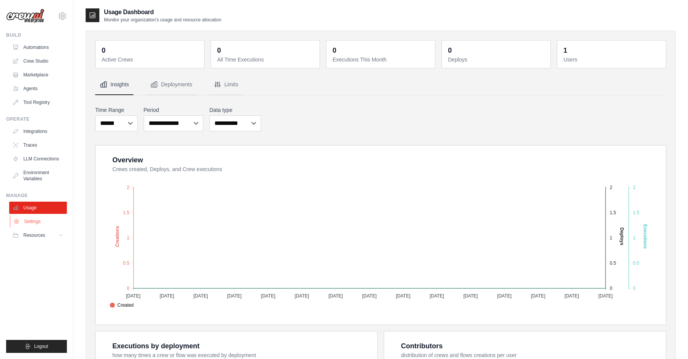
click at [38, 223] on link "Settings" at bounding box center [39, 222] width 58 height 12
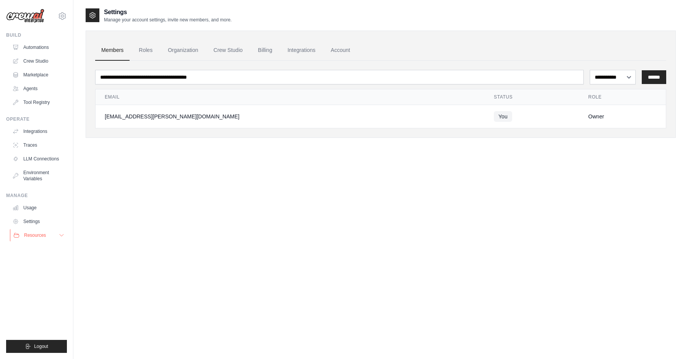
click at [37, 231] on button "Resources" at bounding box center [39, 235] width 58 height 12
click at [42, 220] on link "Settings" at bounding box center [39, 222] width 58 height 12
click at [39, 235] on span "Resources" at bounding box center [35, 235] width 22 height 6
click at [42, 246] on span "Documentation" at bounding box center [42, 248] width 31 height 6
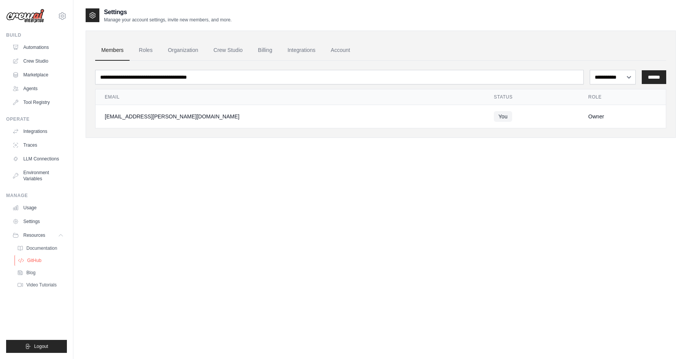
click at [30, 261] on span "GitHub" at bounding box center [34, 261] width 14 height 6
click at [33, 273] on span "Blog" at bounding box center [31, 273] width 9 height 6
click at [48, 284] on span "Video Tutorials" at bounding box center [42, 285] width 30 height 6
click at [34, 220] on link "Settings" at bounding box center [39, 222] width 58 height 12
click at [32, 219] on link "Settings" at bounding box center [39, 222] width 58 height 12
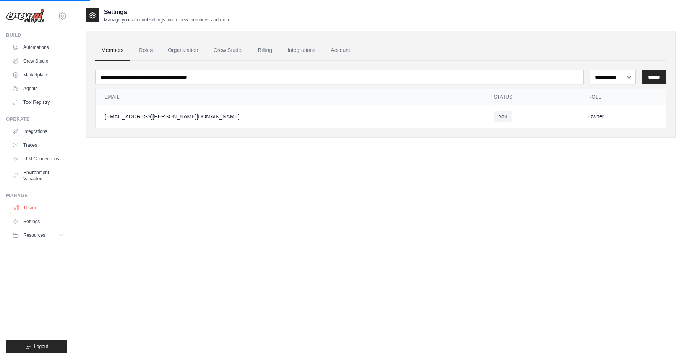
click at [30, 209] on link "Usage" at bounding box center [39, 208] width 58 height 12
click at [32, 209] on link "Usage" at bounding box center [39, 208] width 58 height 12
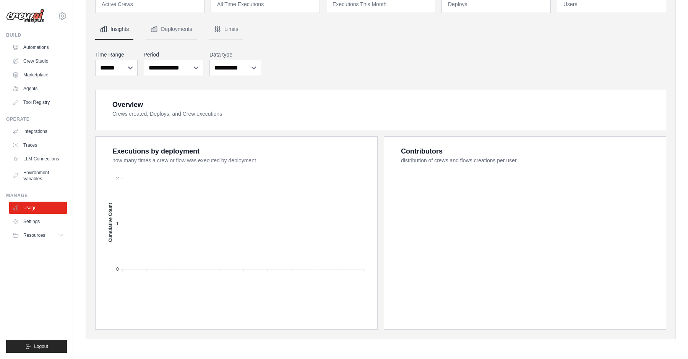
scroll to position [114, 0]
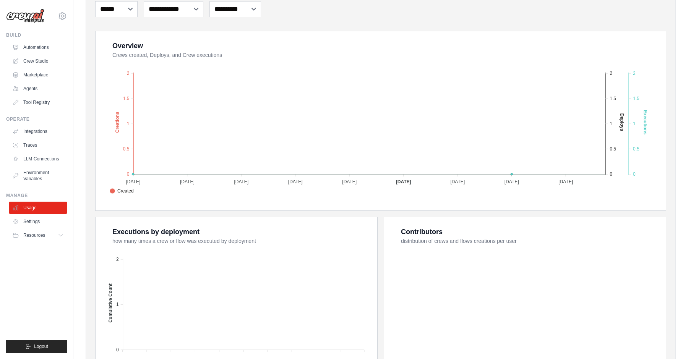
click at [37, 41] on div "Build Automations Crew Studio Marketplace Agents" at bounding box center [36, 70] width 61 height 76
click at [37, 47] on link "Automations" at bounding box center [39, 47] width 58 height 12
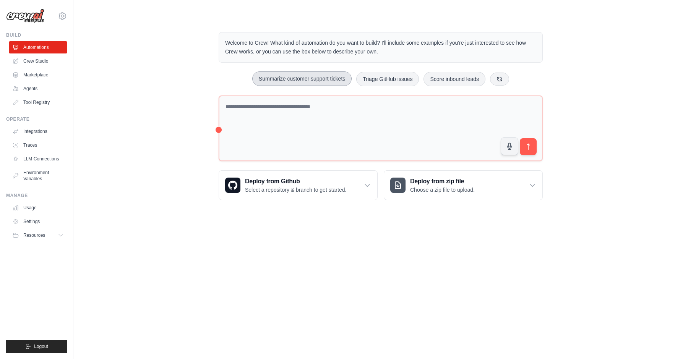
click at [326, 78] on button "Summarize customer support tickets" at bounding box center [301, 78] width 99 height 15
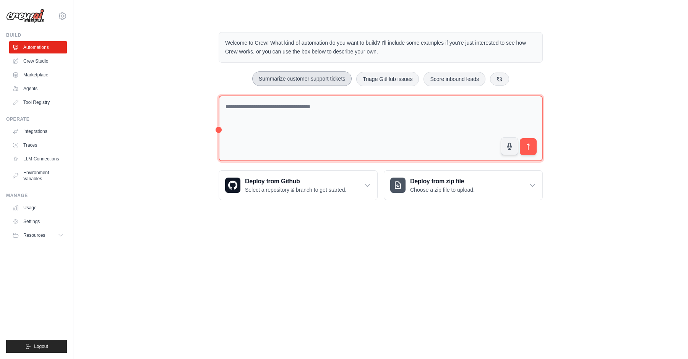
type textarea "**********"
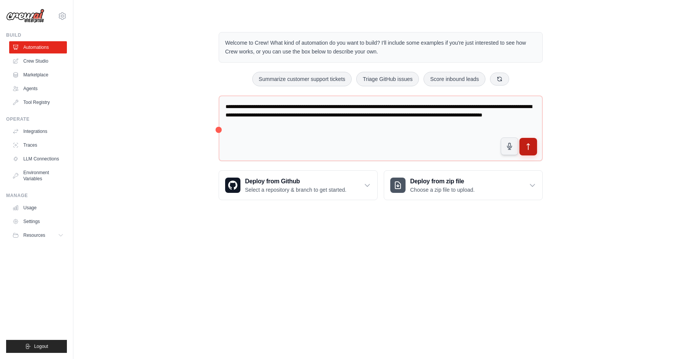
click at [531, 153] on button "submit" at bounding box center [529, 147] width 18 height 18
click at [61, 14] on icon at bounding box center [62, 15] width 9 height 9
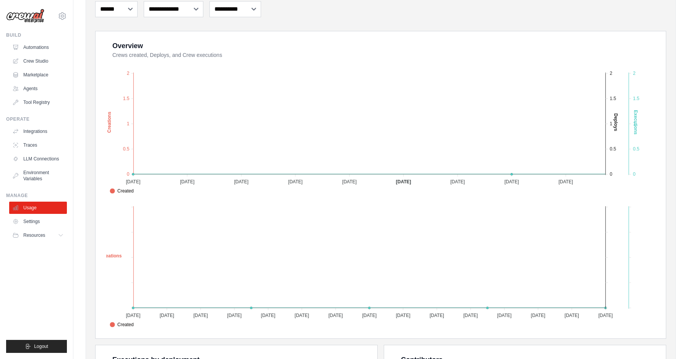
click at [23, 11] on img at bounding box center [25, 16] width 38 height 15
click at [23, 29] on div "justgrill.vladimir@gmail.com Settings Build Automations Crew Studio Marketplace…" at bounding box center [36, 179] width 73 height 359
click at [26, 19] on img at bounding box center [25, 16] width 38 height 15
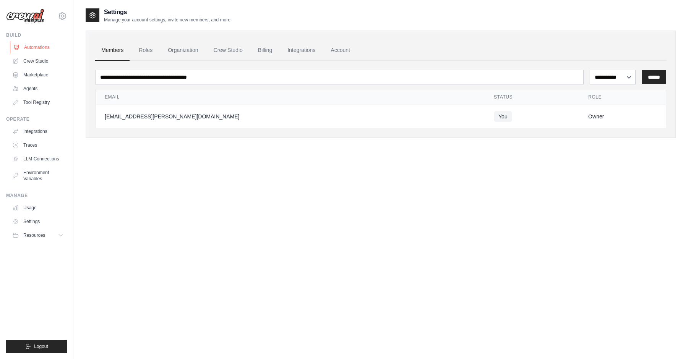
click at [45, 46] on link "Automations" at bounding box center [39, 47] width 58 height 12
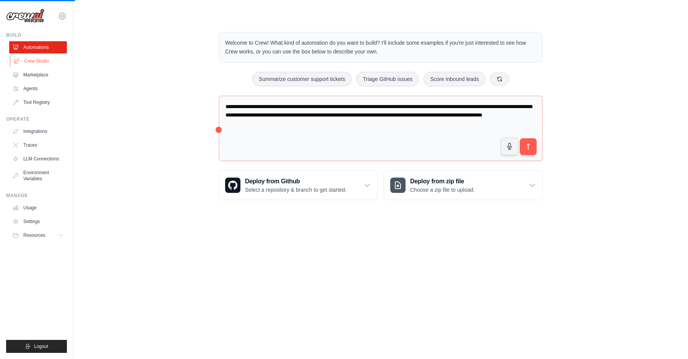
click at [44, 64] on link "Crew Studio" at bounding box center [39, 61] width 58 height 12
click at [45, 76] on link "Marketplace" at bounding box center [39, 75] width 58 height 12
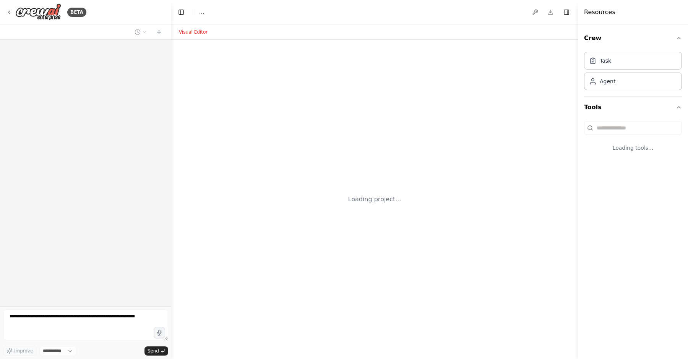
select select "****"
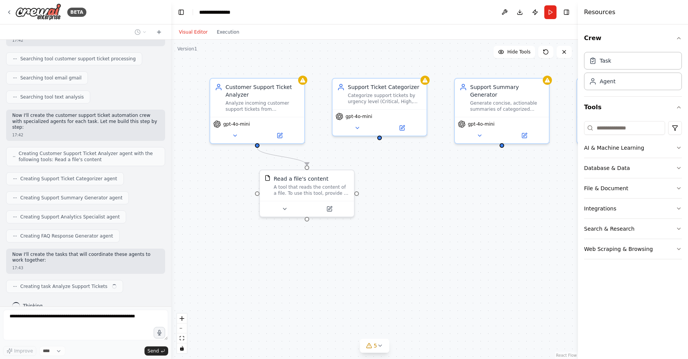
scroll to position [151, 0]
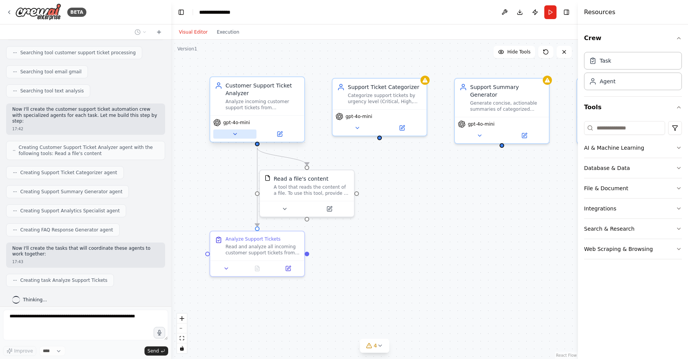
click at [233, 138] on button at bounding box center [234, 134] width 43 height 9
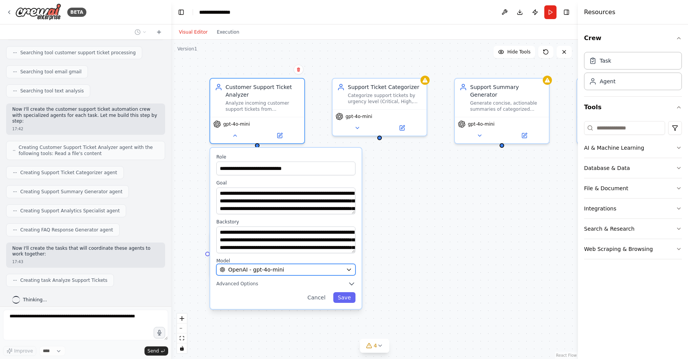
click at [254, 271] on span "OpenAI - gpt-4o-mini" at bounding box center [256, 270] width 56 height 8
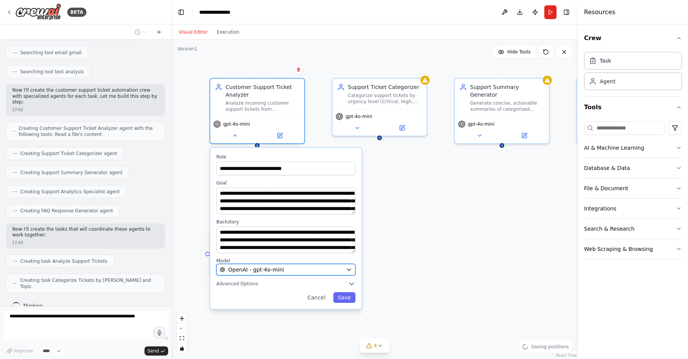
click at [336, 271] on div "OpenAI - gpt-4o-mini" at bounding box center [281, 270] width 123 height 8
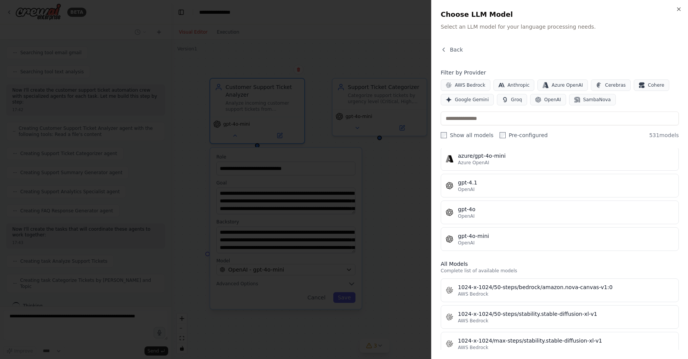
scroll to position [108, 0]
click at [363, 222] on div at bounding box center [344, 179] width 688 height 359
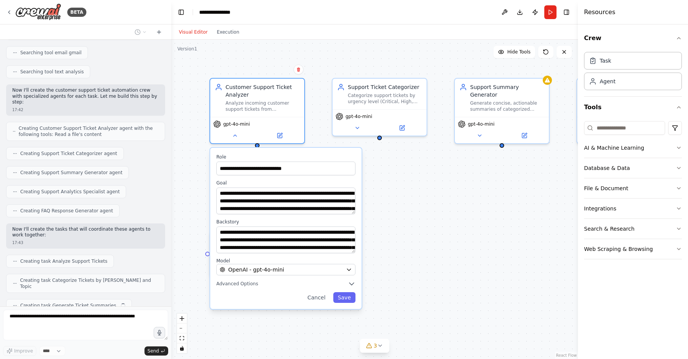
scroll to position [189, 0]
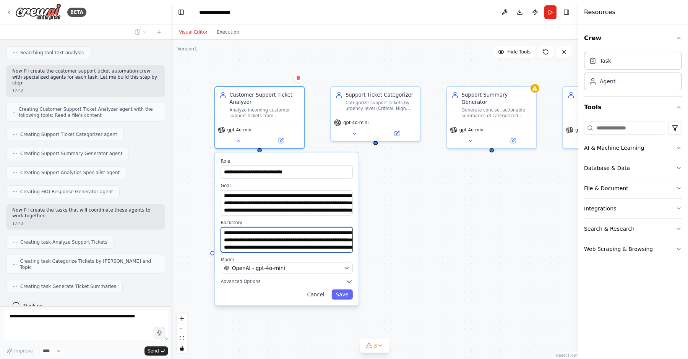
drag, startPoint x: 341, startPoint y: 248, endPoint x: 230, endPoint y: 227, distance: 112.8
click at [230, 227] on textarea "**********" at bounding box center [287, 239] width 132 height 25
click at [239, 222] on label "Backstory" at bounding box center [287, 223] width 132 height 6
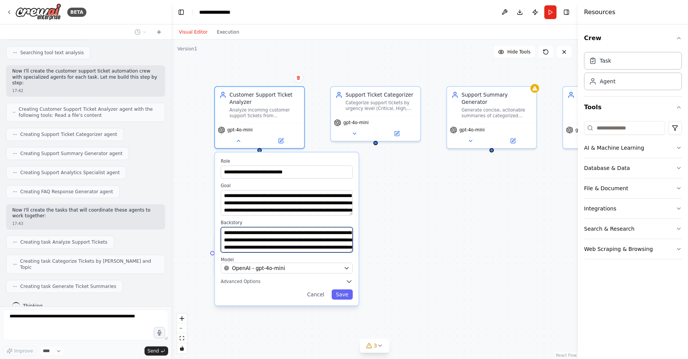
drag, startPoint x: 221, startPoint y: 231, endPoint x: 343, endPoint y: 245, distance: 122.1
click at [343, 245] on textarea "**********" at bounding box center [287, 239] width 132 height 25
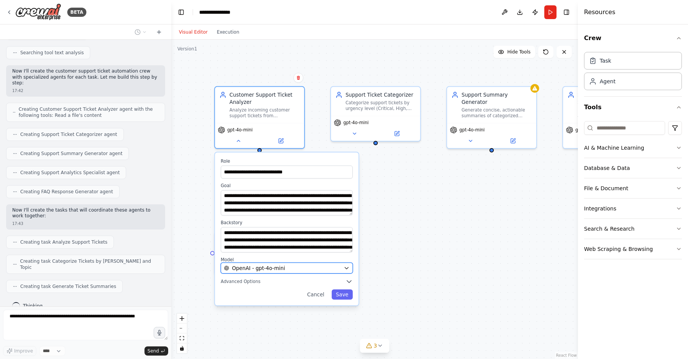
click at [346, 268] on icon "button" at bounding box center [346, 269] width 3 height 2
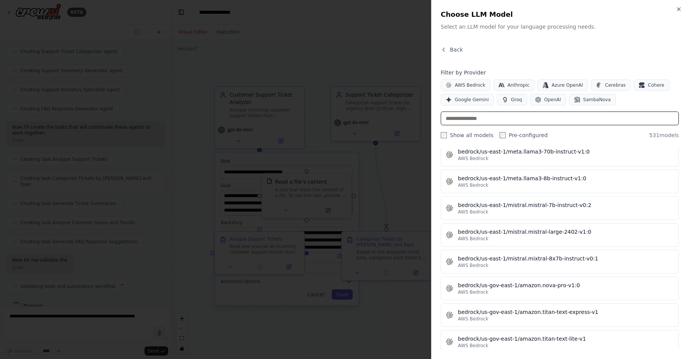
scroll to position [278, 0]
click at [474, 121] on input "text" at bounding box center [560, 119] width 238 height 14
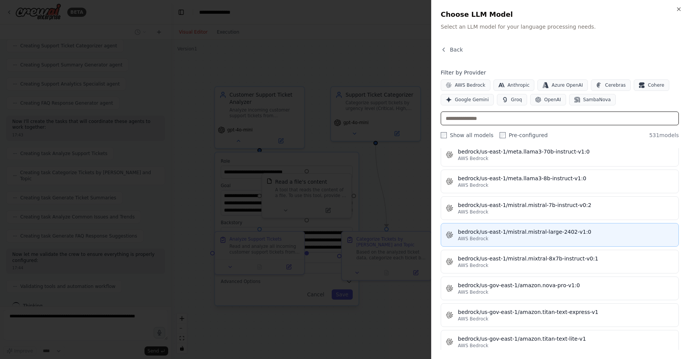
scroll to position [2475, 0]
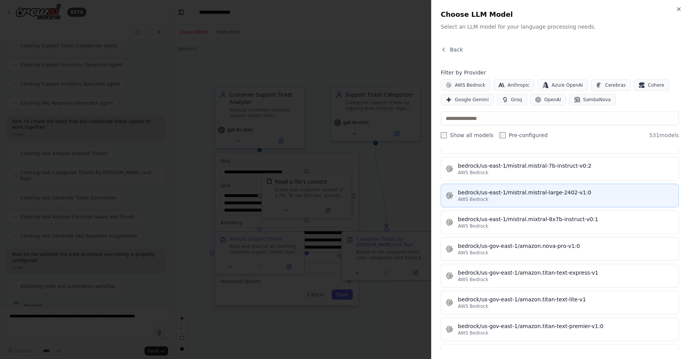
click at [601, 244] on div "bedrock/us-gov-east-1/amazon.nova-pro-v1:0" at bounding box center [566, 246] width 216 height 8
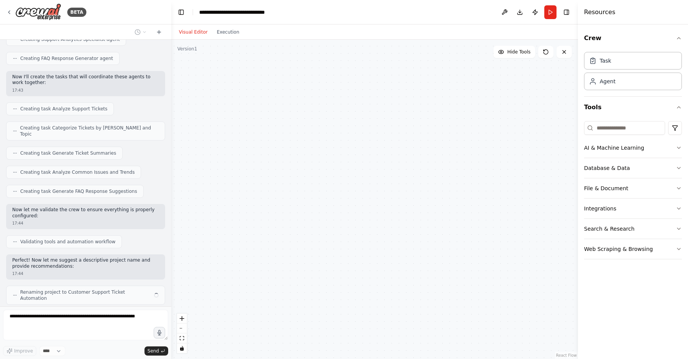
scroll to position [328, 0]
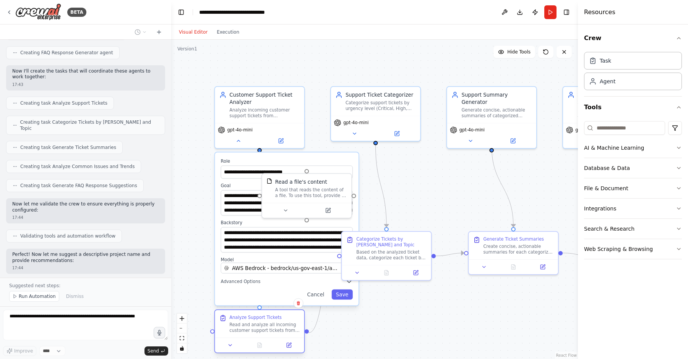
drag, startPoint x: 286, startPoint y: 242, endPoint x: 286, endPoint y: 319, distance: 77.2
click at [286, 319] on div "Analyze Support Tickets Read and analyze all incoming customer support tickets …" at bounding box center [264, 324] width 70 height 19
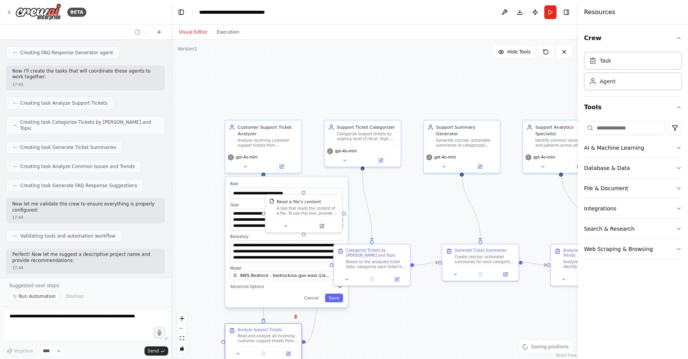
drag, startPoint x: 280, startPoint y: 325, endPoint x: 280, endPoint y: 339, distance: 13.4
click at [280, 339] on div "Read and analyze all incoming customer support tickets from {ticket_source}. Ex…" at bounding box center [268, 339] width 60 height 10
drag, startPoint x: 370, startPoint y: 260, endPoint x: 395, endPoint y: 260, distance: 25.2
click at [395, 260] on div "Based on the analyzed ticket data, categorize each ticket by urgency level (Cri…" at bounding box center [398, 263] width 60 height 10
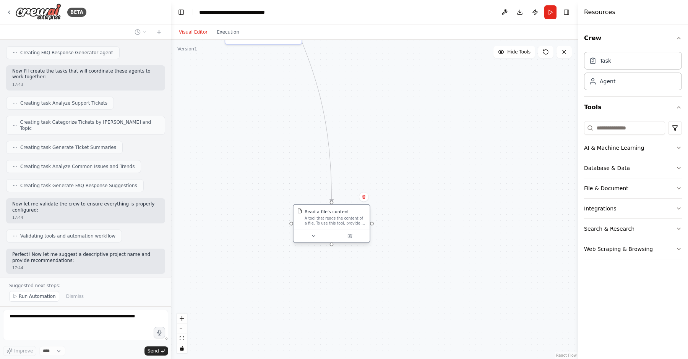
drag, startPoint x: 317, startPoint y: 219, endPoint x: 322, endPoint y: 212, distance: 8.6
click at [322, 230] on div at bounding box center [332, 236] width 76 height 13
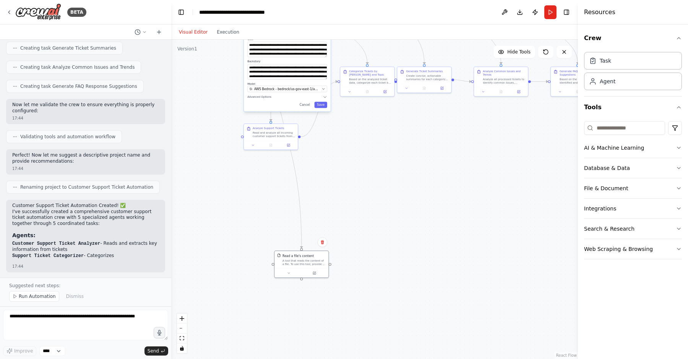
drag, startPoint x: 395, startPoint y: 116, endPoint x: 385, endPoint y: 223, distance: 107.5
click at [385, 223] on div ".deletable-edge-delete-btn { width: 20px; height: 20px; border: 0px solid #ffff…" at bounding box center [374, 200] width 407 height 320
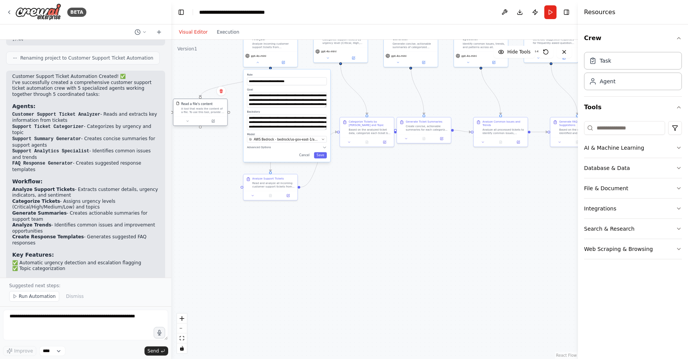
drag, startPoint x: 313, startPoint y: 311, endPoint x: 211, endPoint y: 108, distance: 227.6
click at [211, 108] on div "A tool that reads the content of a file. To use this tool, provide a 'file_path…" at bounding box center [203, 110] width 44 height 7
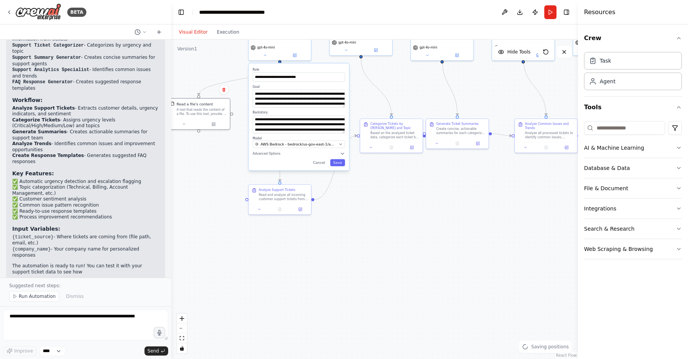
scroll to position [644, 0]
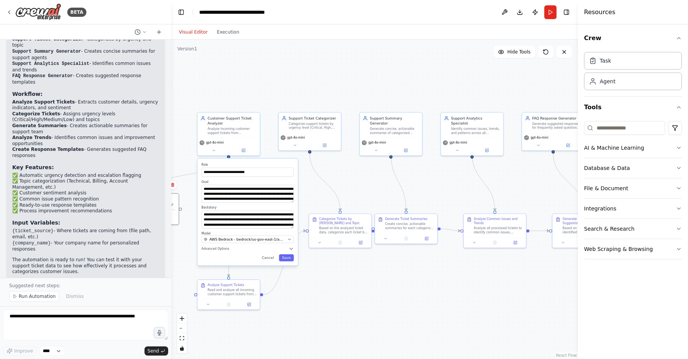
drag, startPoint x: 414, startPoint y: 89, endPoint x: 289, endPoint y: 183, distance: 156.4
click at [291, 183] on div ".deletable-edge-delete-btn { width: 20px; height: 20px; border: 0px solid #ffff…" at bounding box center [374, 200] width 407 height 320
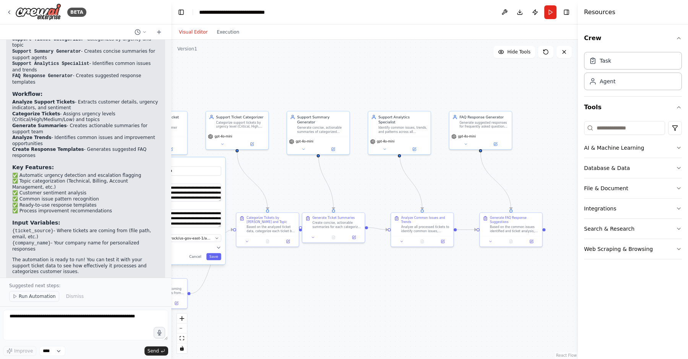
click at [27, 293] on button "Run Automation" at bounding box center [34, 296] width 50 height 11
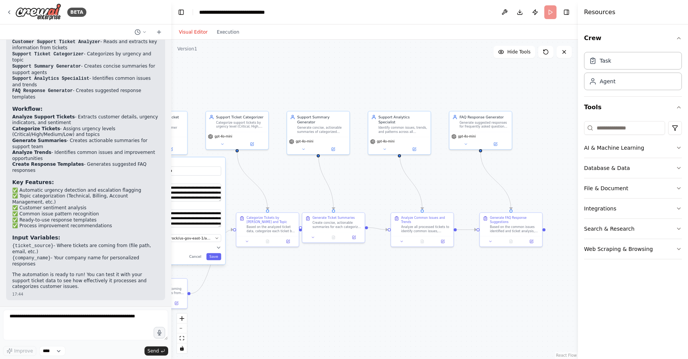
scroll to position [615, 0]
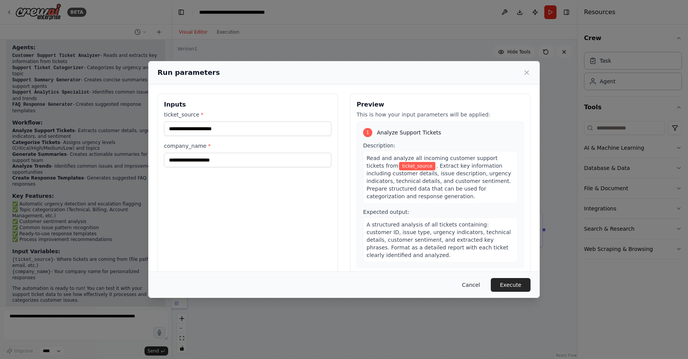
click at [474, 282] on button "Cancel" at bounding box center [471, 285] width 30 height 14
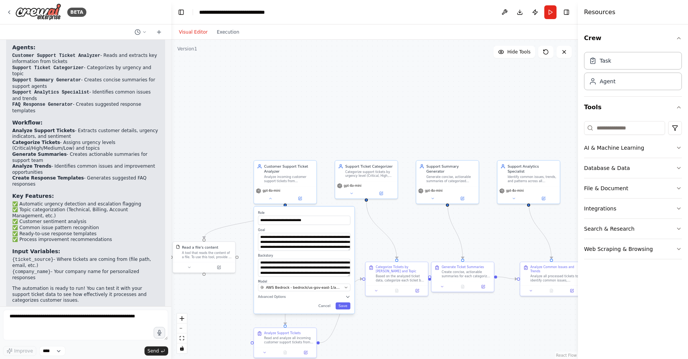
drag, startPoint x: 317, startPoint y: 86, endPoint x: 447, endPoint y: 135, distance: 138.3
click at [447, 135] on div ".deletable-edge-delete-btn { width: 20px; height: 20px; border: 0px solid #ffff…" at bounding box center [374, 200] width 407 height 320
click at [8, 12] on icon at bounding box center [9, 12] width 2 height 3
